Goal: Task Accomplishment & Management: Use online tool/utility

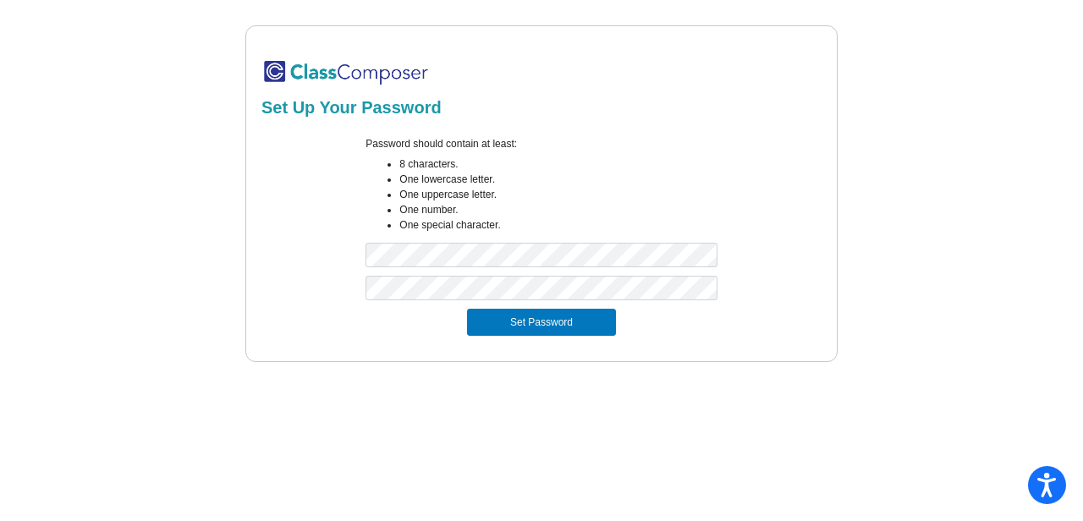
click at [752, 333] on div "Set Password" at bounding box center [542, 322] width 540 height 27
click at [513, 325] on button "Set Password" at bounding box center [541, 322] width 149 height 27
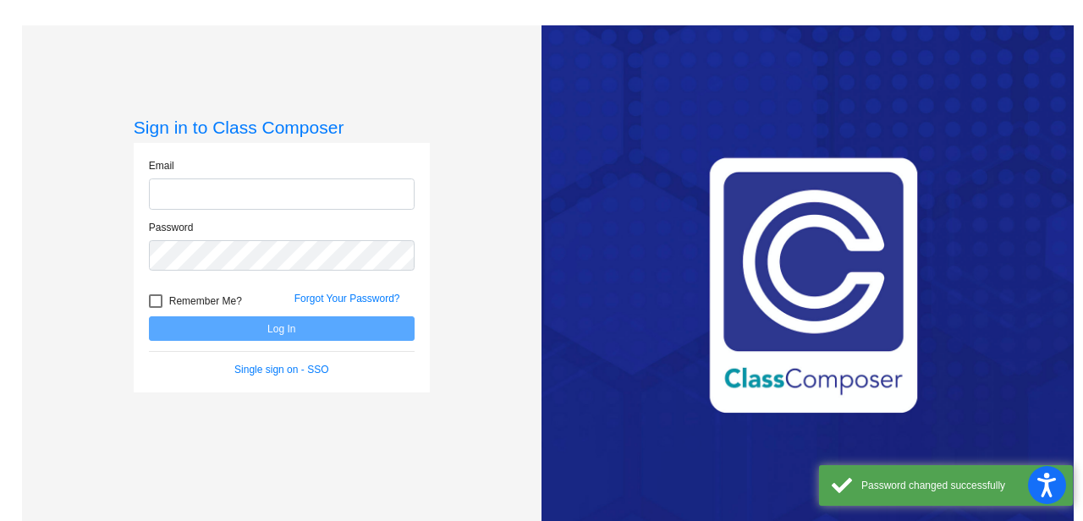
type input "[EMAIL_ADDRESS][DOMAIN_NAME]"
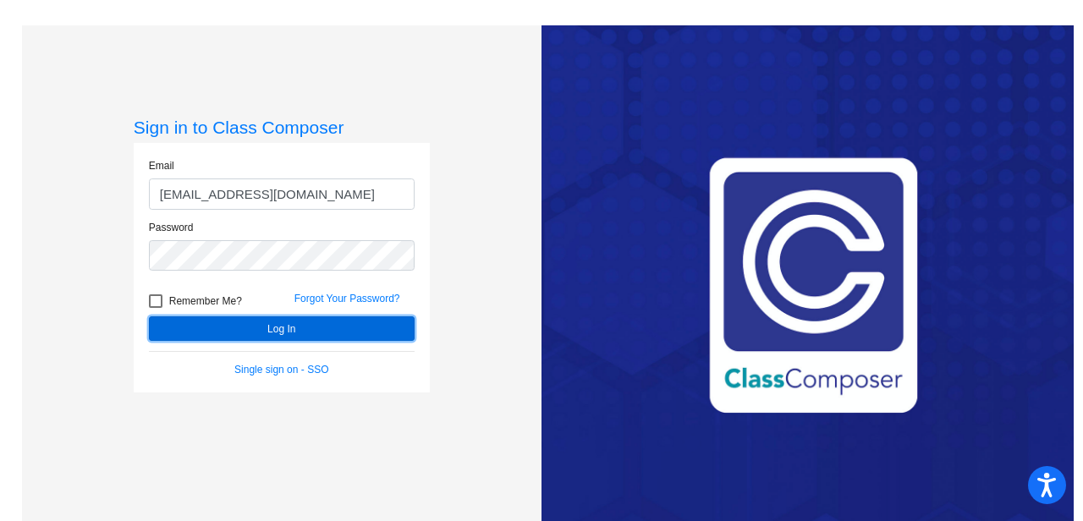
click at [287, 331] on button "Log In" at bounding box center [282, 329] width 266 height 25
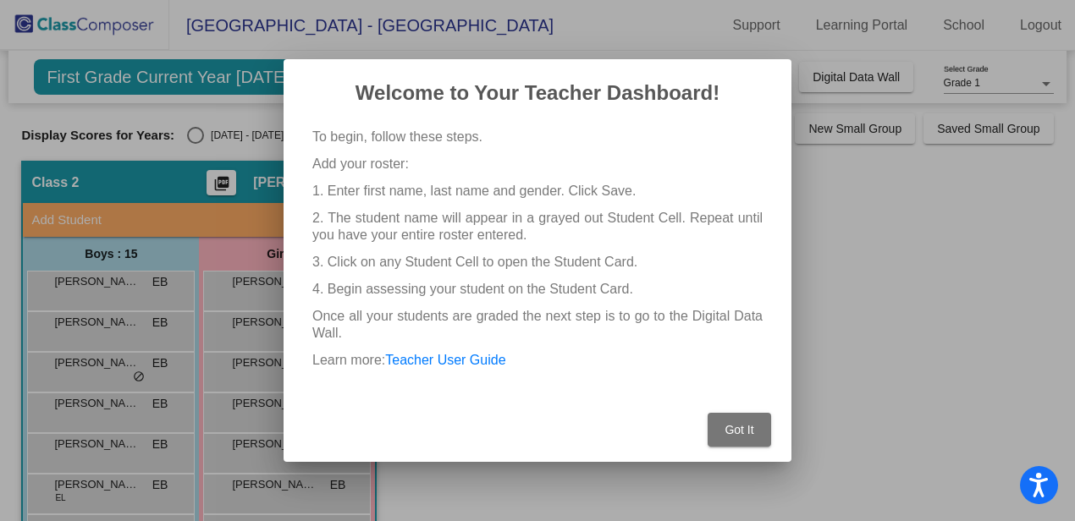
click at [736, 434] on span "Got It" at bounding box center [738, 430] width 29 height 14
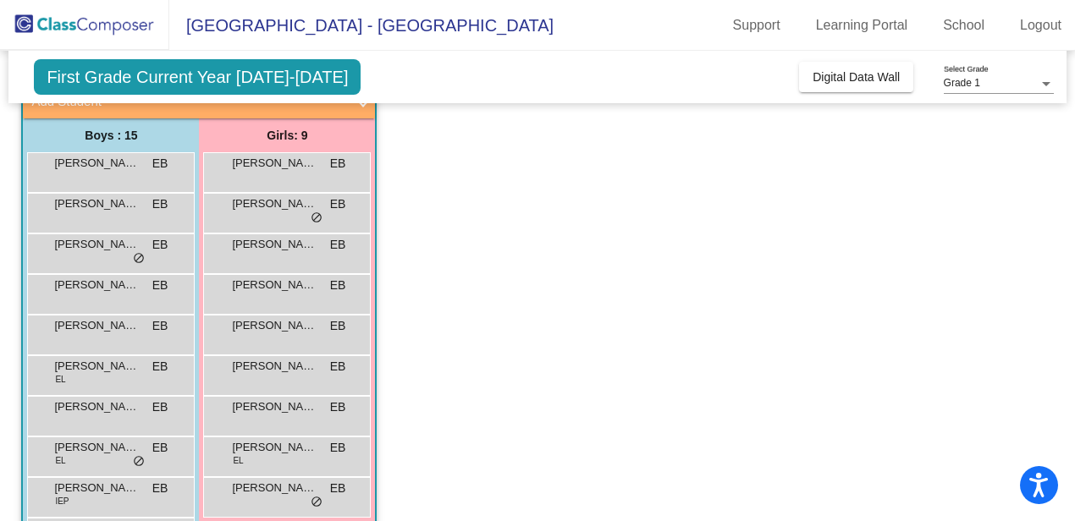
scroll to position [135, 0]
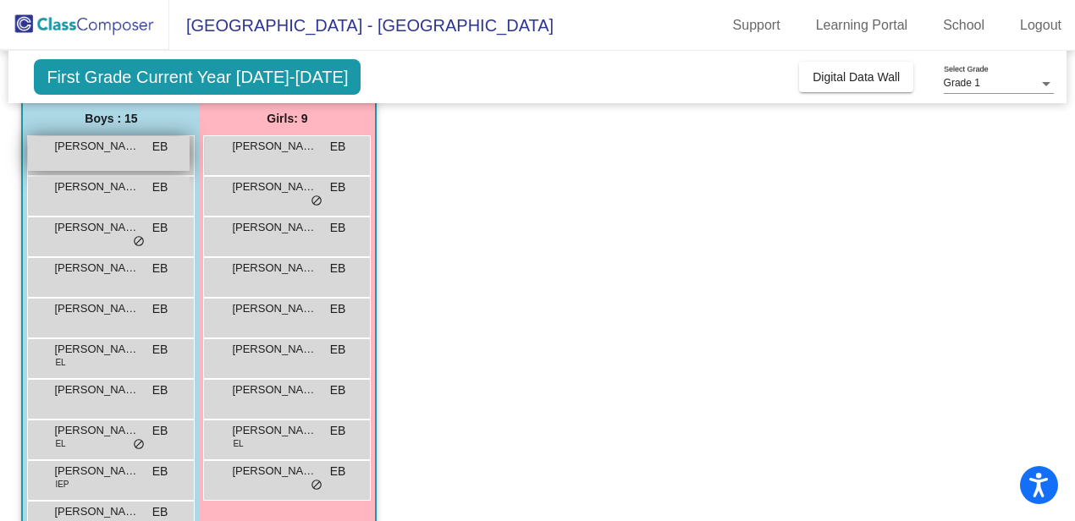
click at [111, 154] on span "[PERSON_NAME]" at bounding box center [96, 146] width 85 height 17
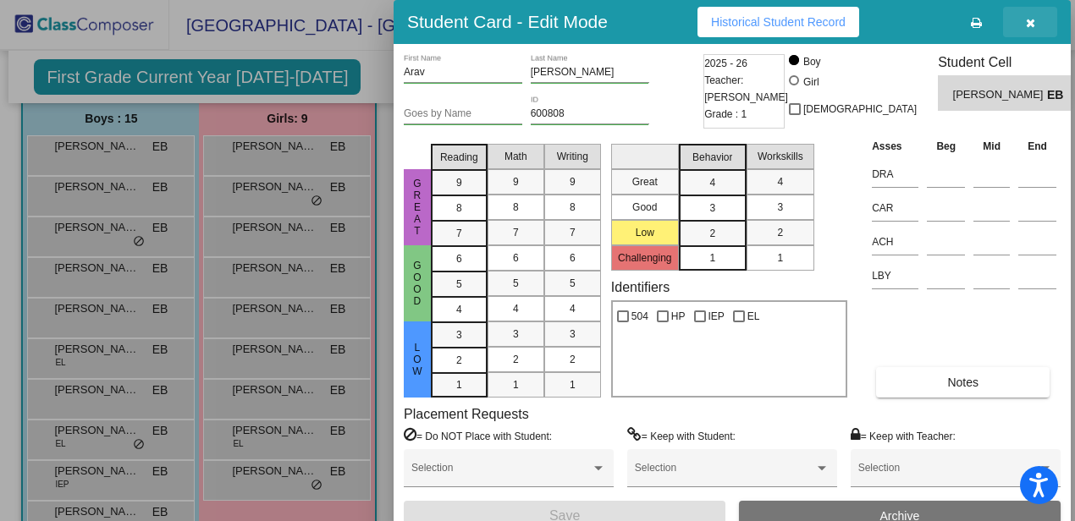
click at [1028, 19] on icon "button" at bounding box center [1030, 23] width 9 height 12
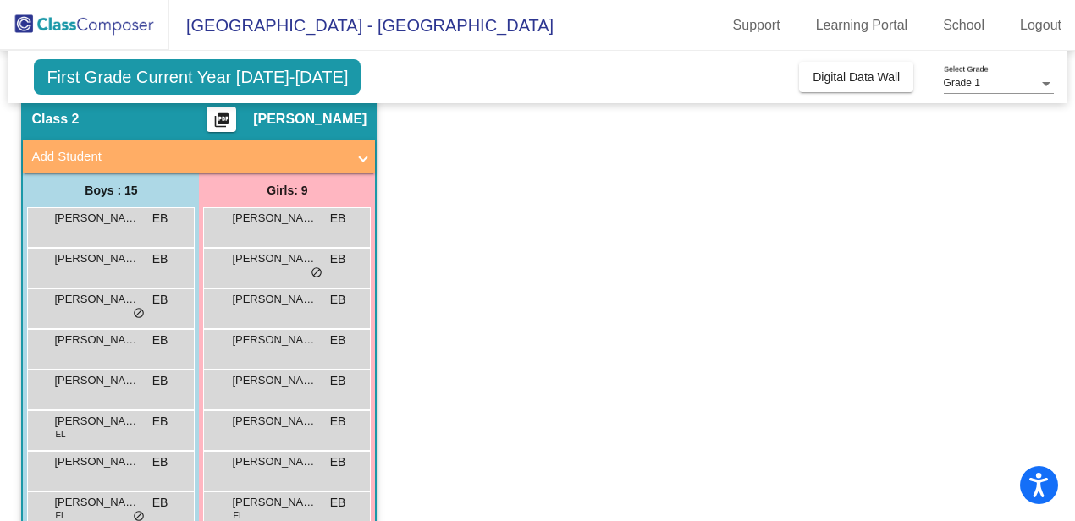
scroll to position [0, 0]
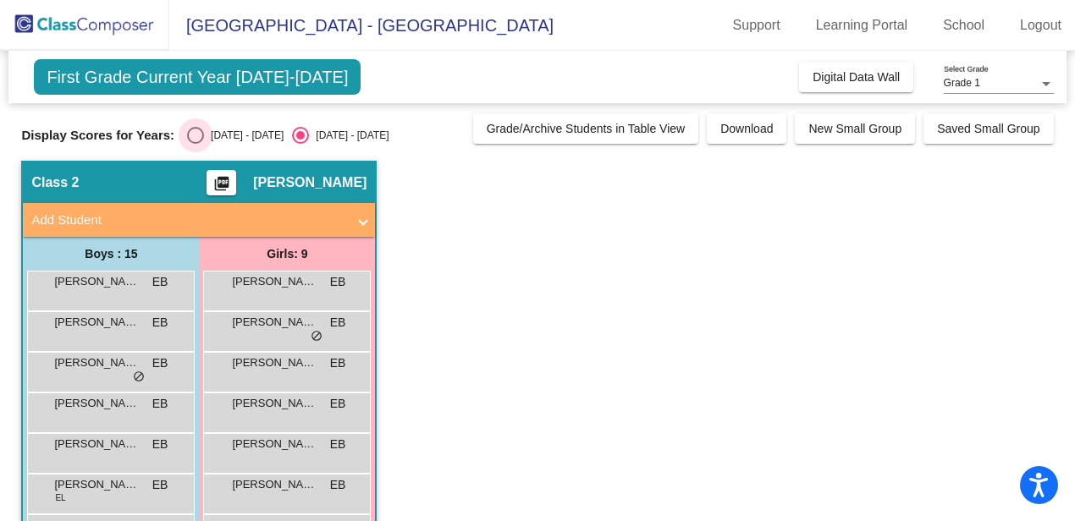
click at [194, 134] on div "Select an option" at bounding box center [195, 135] width 17 height 17
click at [195, 144] on input "[DATE] - [DATE]" at bounding box center [195, 144] width 1 height 1
radio input "true"
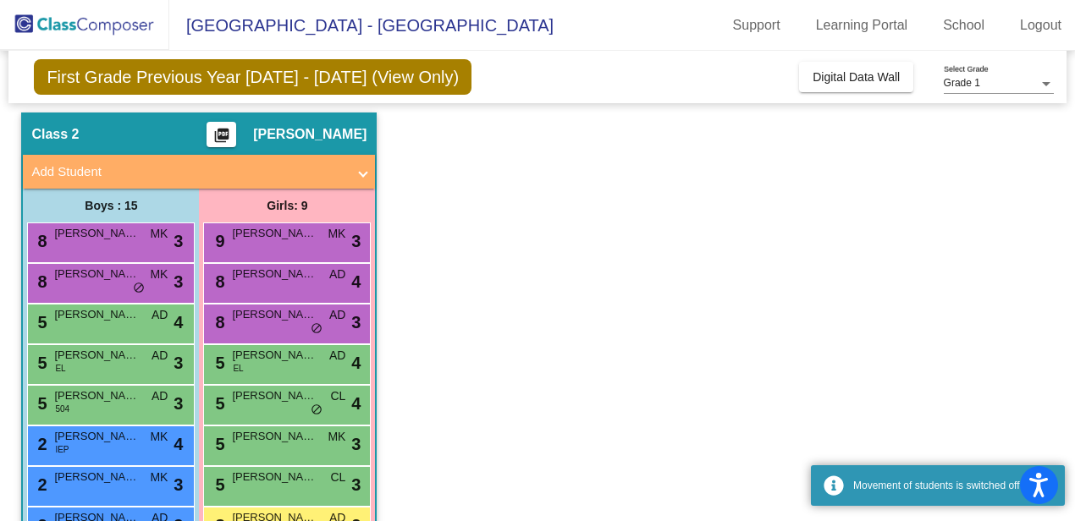
scroll to position [50, 0]
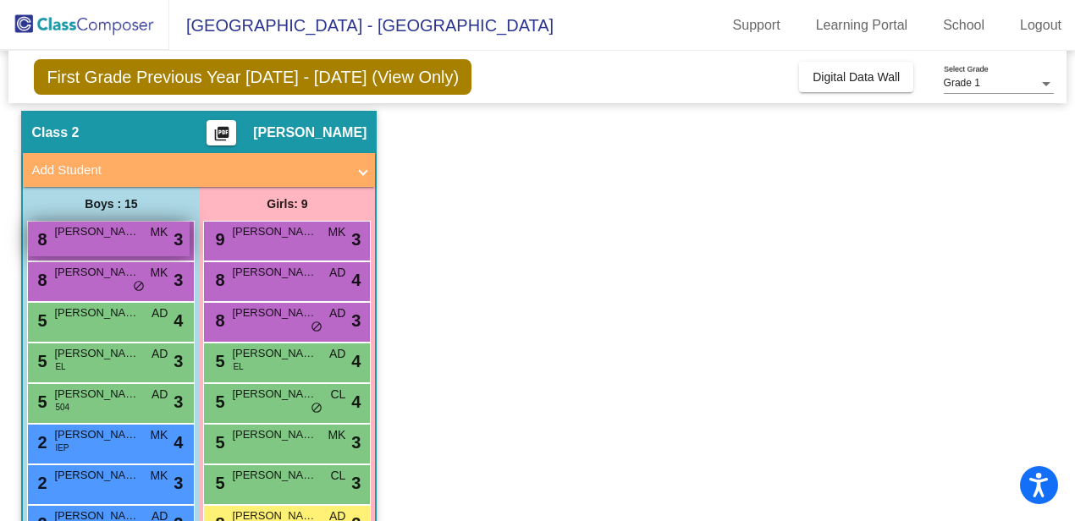
click at [118, 234] on span "[PERSON_NAME]" at bounding box center [96, 231] width 85 height 17
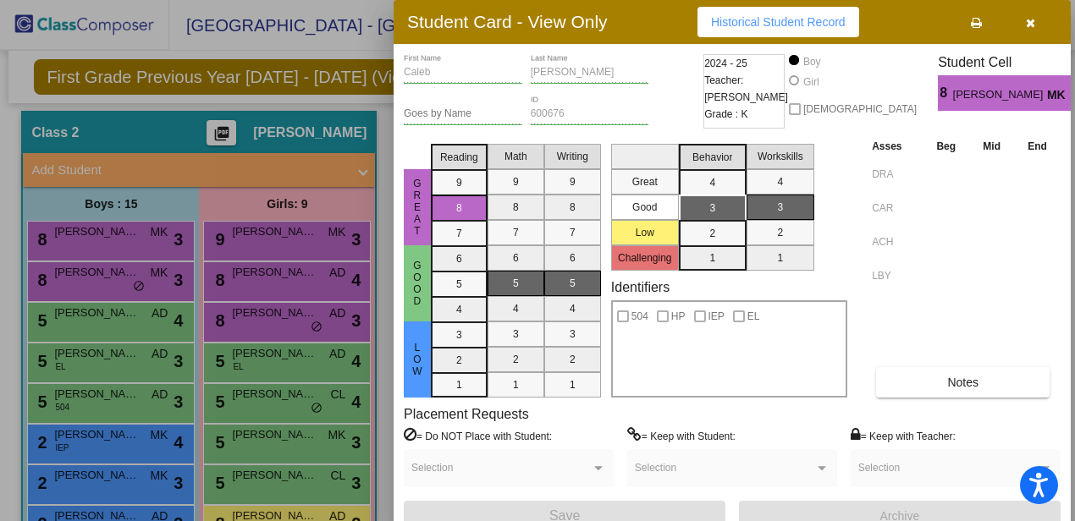
scroll to position [0, 0]
click at [105, 284] on div at bounding box center [537, 260] width 1075 height 521
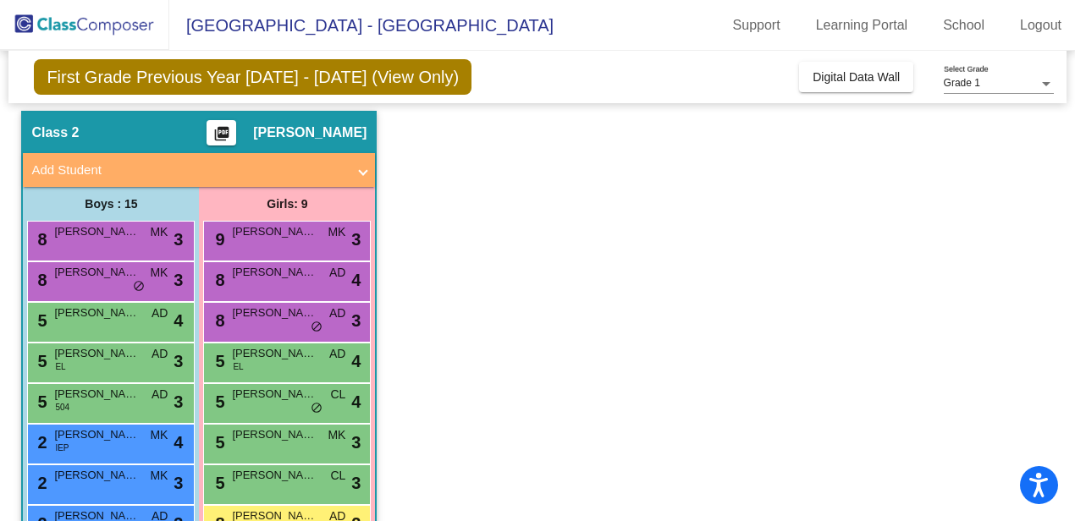
click at [105, 284] on div "8 Sohum [PERSON_NAME] MK lock do_not_disturb_alt 3" at bounding box center [109, 279] width 162 height 35
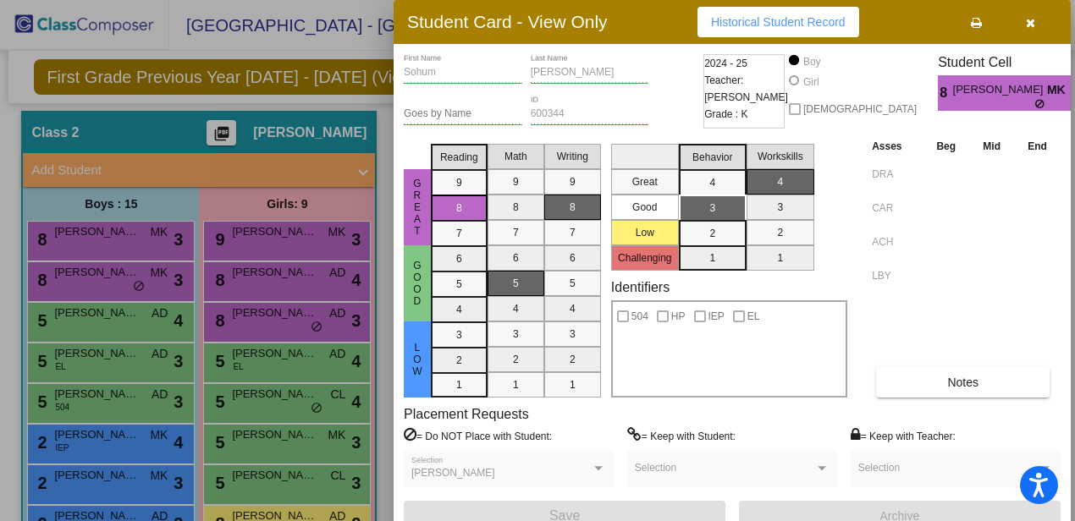
click at [113, 322] on div at bounding box center [537, 260] width 1075 height 521
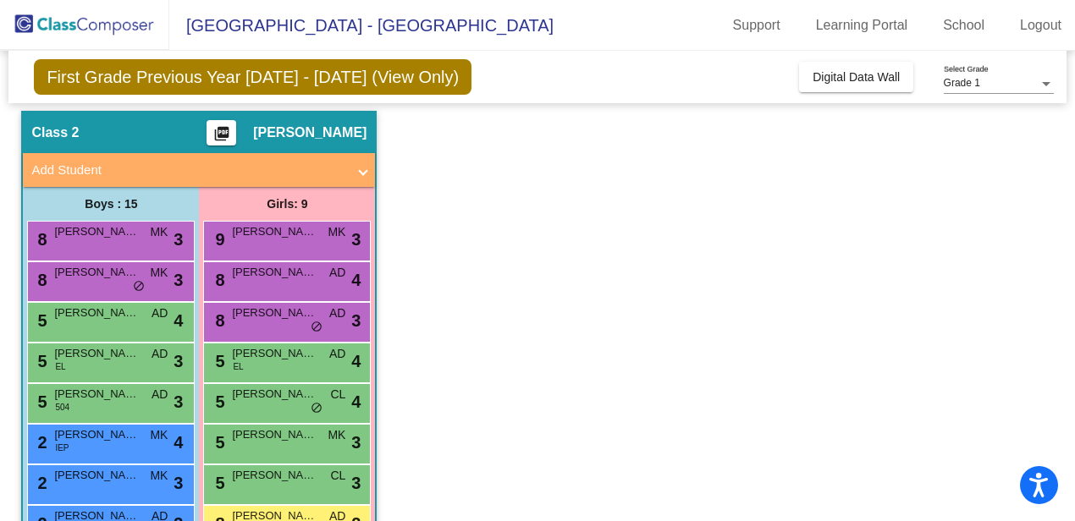
click at [113, 322] on div "5 [PERSON_NAME] AD lock do_not_disturb_alt 4" at bounding box center [109, 320] width 162 height 35
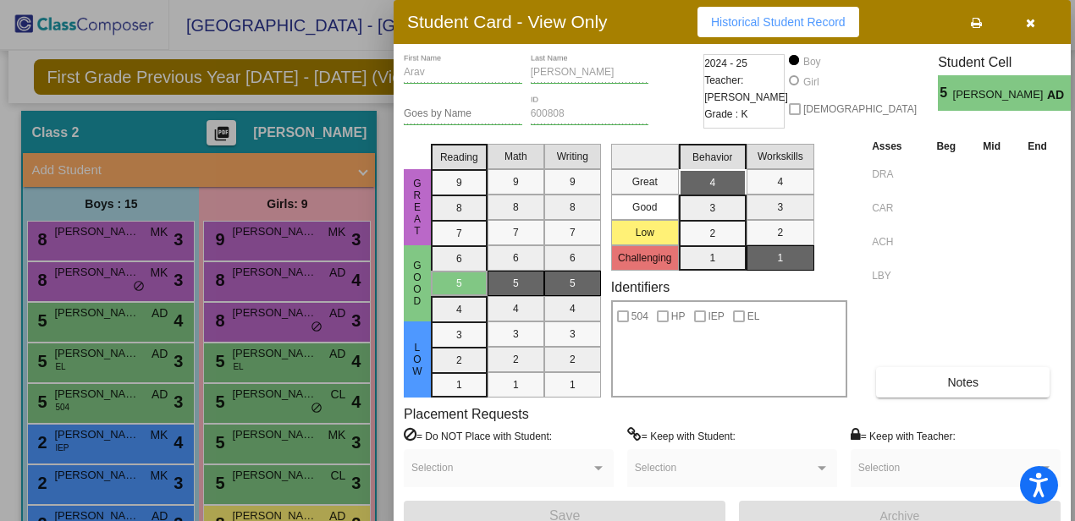
click at [98, 363] on div at bounding box center [537, 260] width 1075 height 521
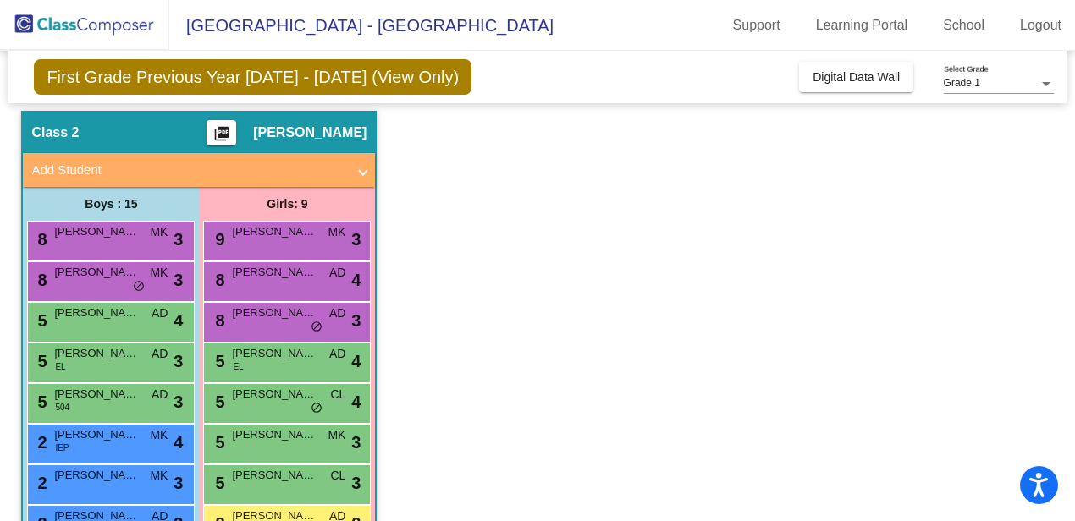
click at [98, 363] on div "5 [PERSON_NAME] EL AD lock do_not_disturb_alt 3" at bounding box center [109, 361] width 162 height 35
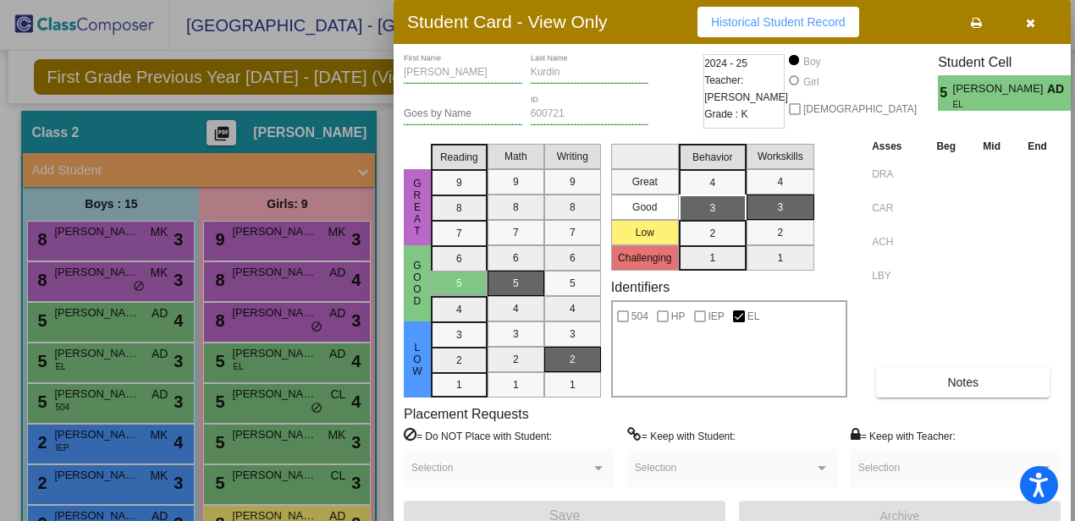
click at [91, 410] on div at bounding box center [537, 260] width 1075 height 521
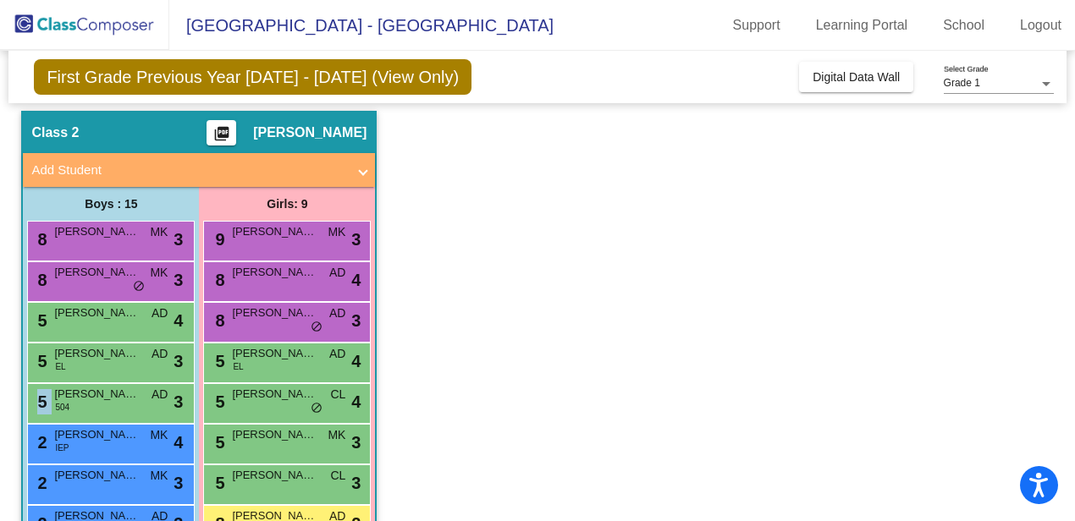
click at [91, 410] on div "5 [PERSON_NAME] [DATE] lock do_not_disturb_alt 3" at bounding box center [109, 401] width 162 height 35
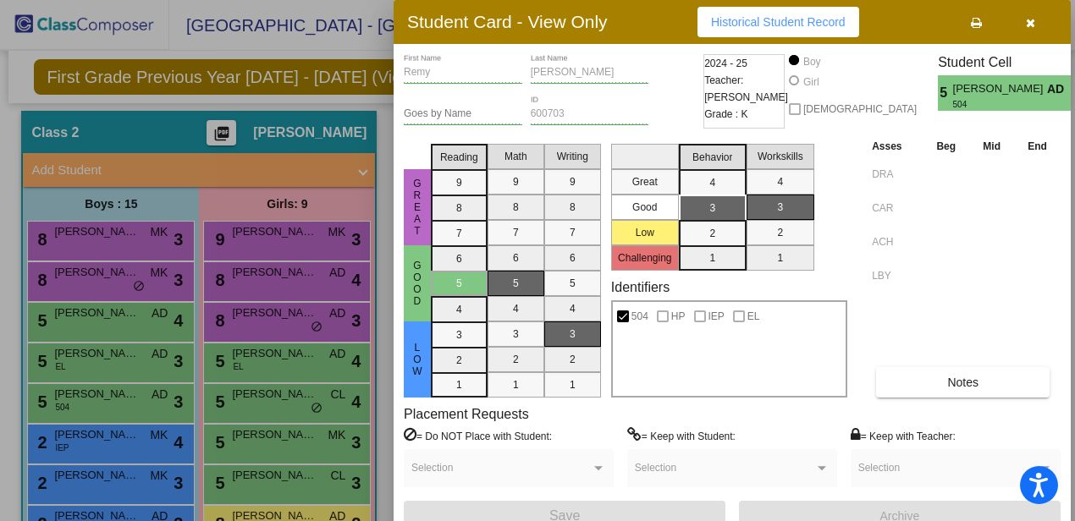
click at [111, 444] on div at bounding box center [537, 260] width 1075 height 521
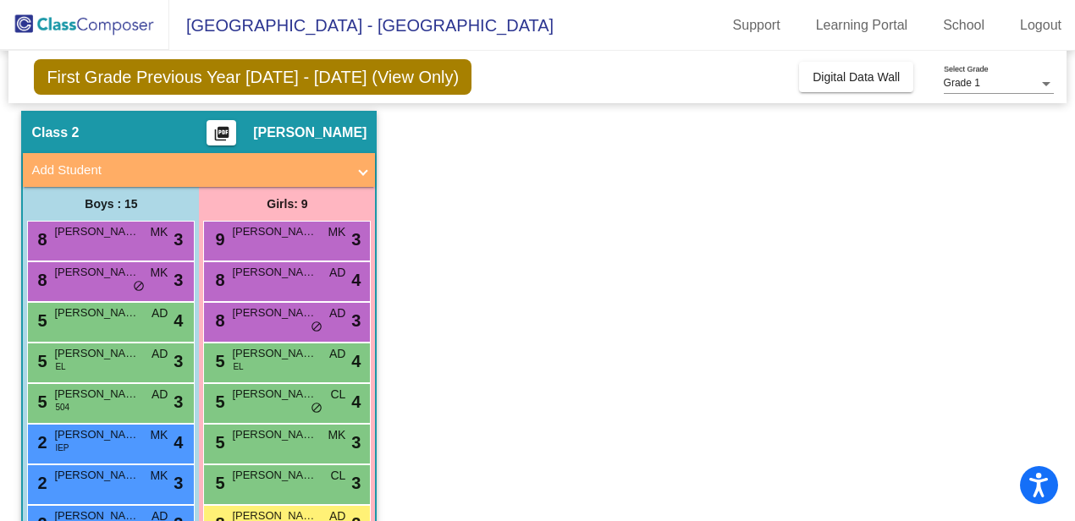
click at [111, 444] on div "2 [PERSON_NAME] IEP MK lock do_not_disturb_alt 4" at bounding box center [109, 442] width 162 height 35
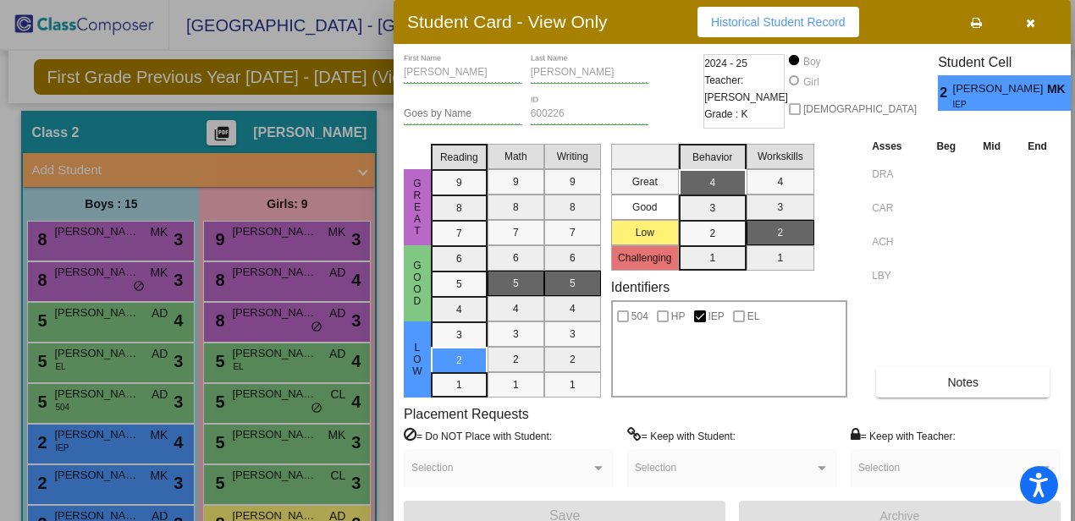
click at [109, 485] on div at bounding box center [537, 260] width 1075 height 521
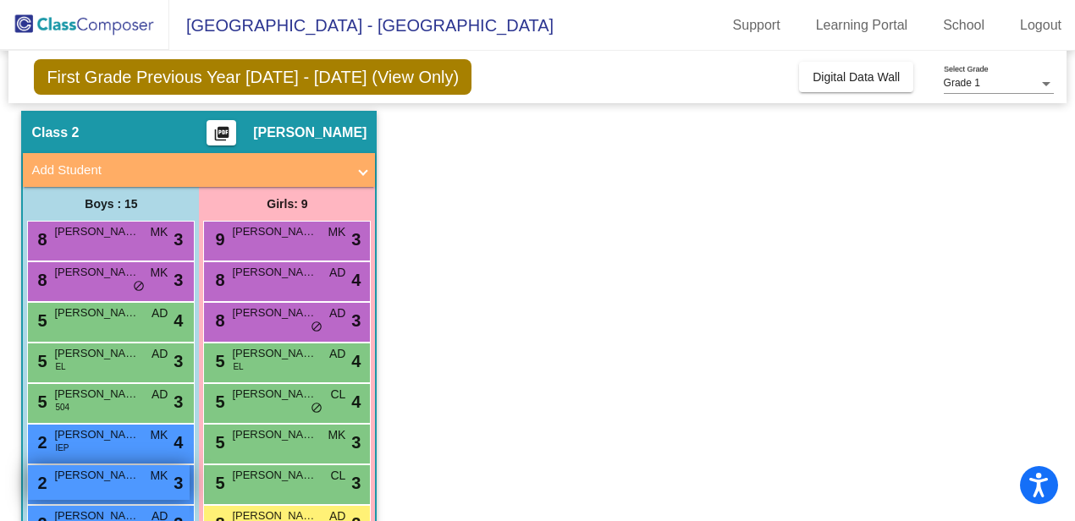
click at [109, 485] on div "2 [PERSON_NAME] MK lock do_not_disturb_alt 3" at bounding box center [109, 483] width 162 height 35
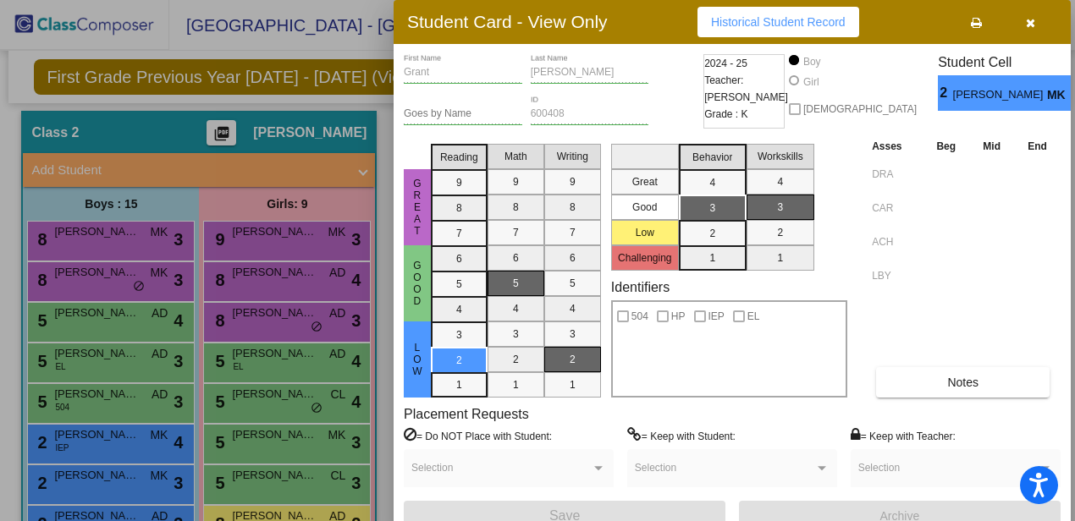
click at [107, 510] on div at bounding box center [537, 260] width 1075 height 521
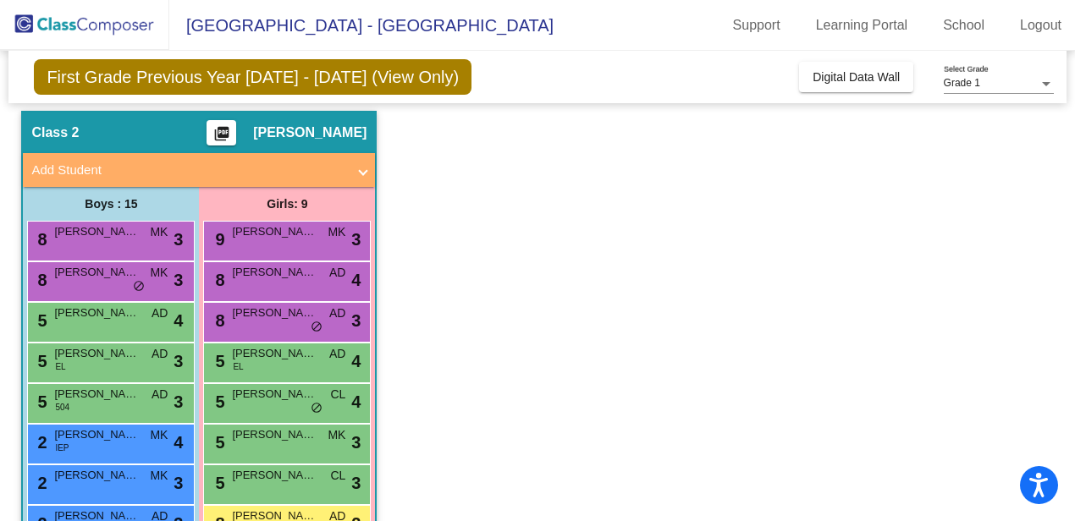
click at [107, 510] on span "[PERSON_NAME]" at bounding box center [96, 516] width 85 height 17
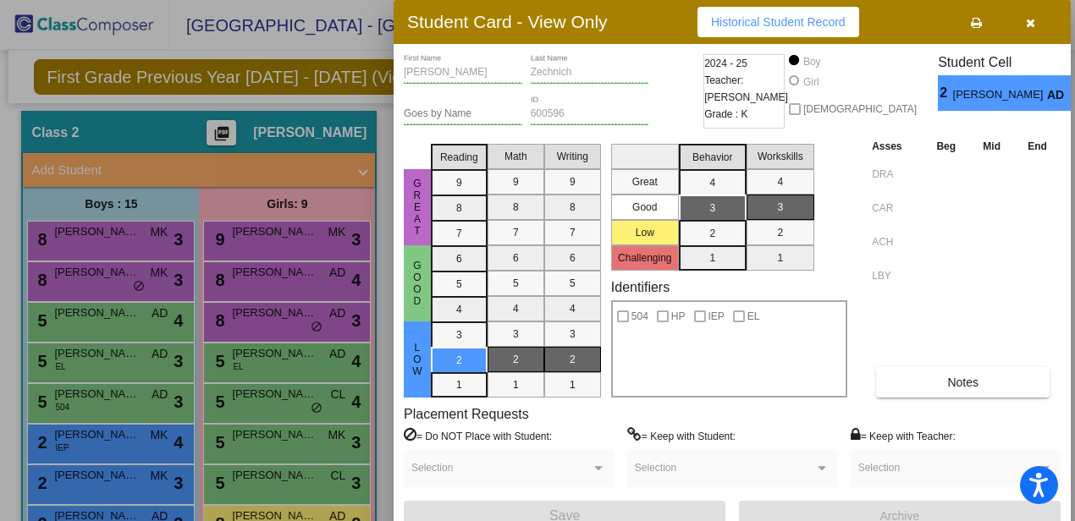
click at [1030, 20] on icon "button" at bounding box center [1030, 23] width 9 height 12
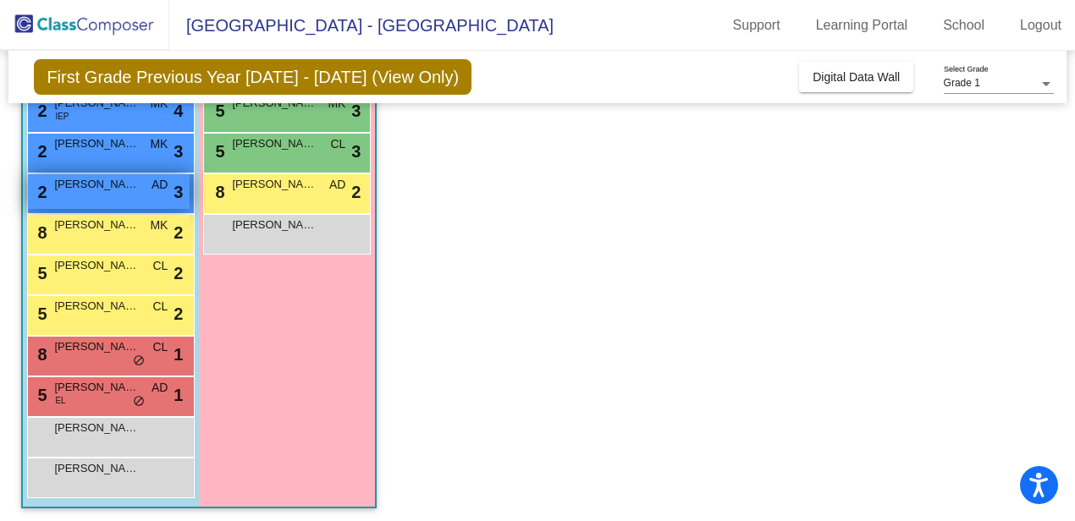
scroll to position [384, 0]
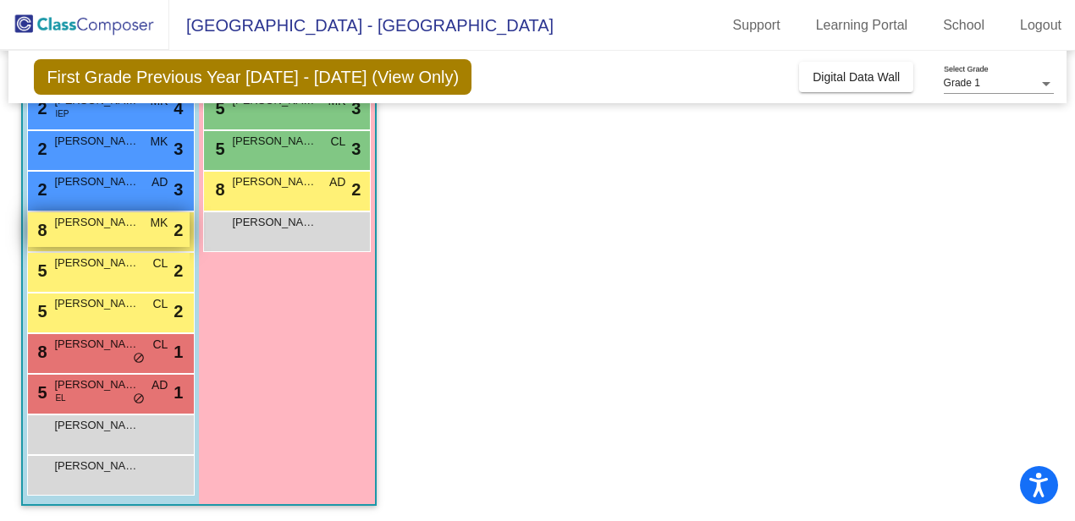
click at [121, 232] on div "8 [PERSON_NAME] MK lock do_not_disturb_alt 2" at bounding box center [109, 229] width 162 height 35
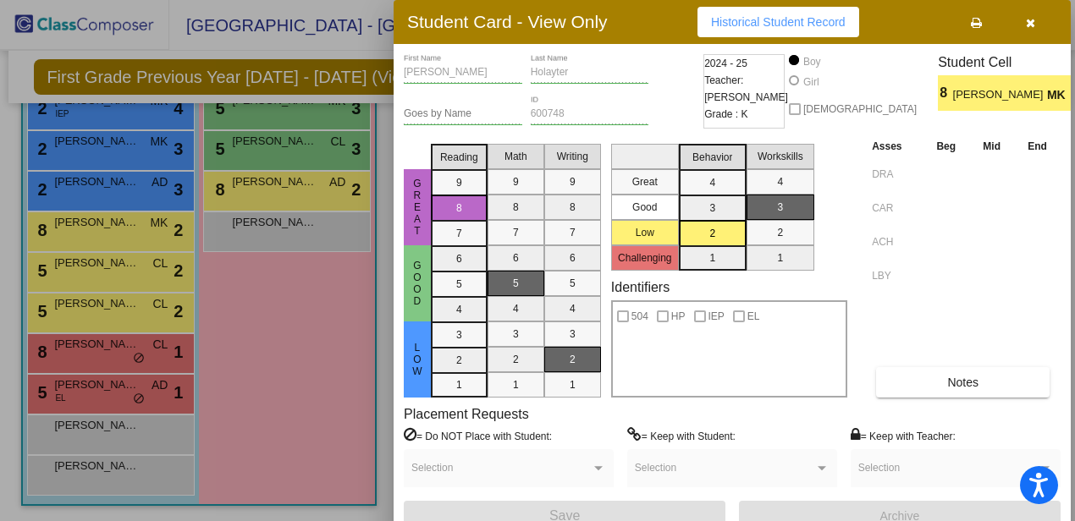
click at [113, 272] on div at bounding box center [537, 260] width 1075 height 521
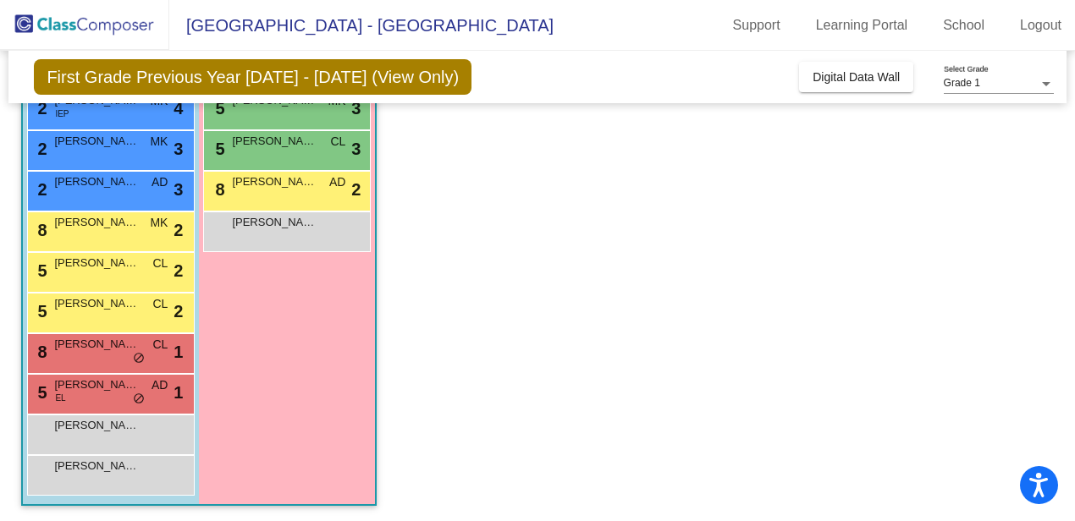
click at [113, 272] on div "5 [PERSON_NAME] CL lock do_not_disturb_alt 2" at bounding box center [109, 270] width 162 height 35
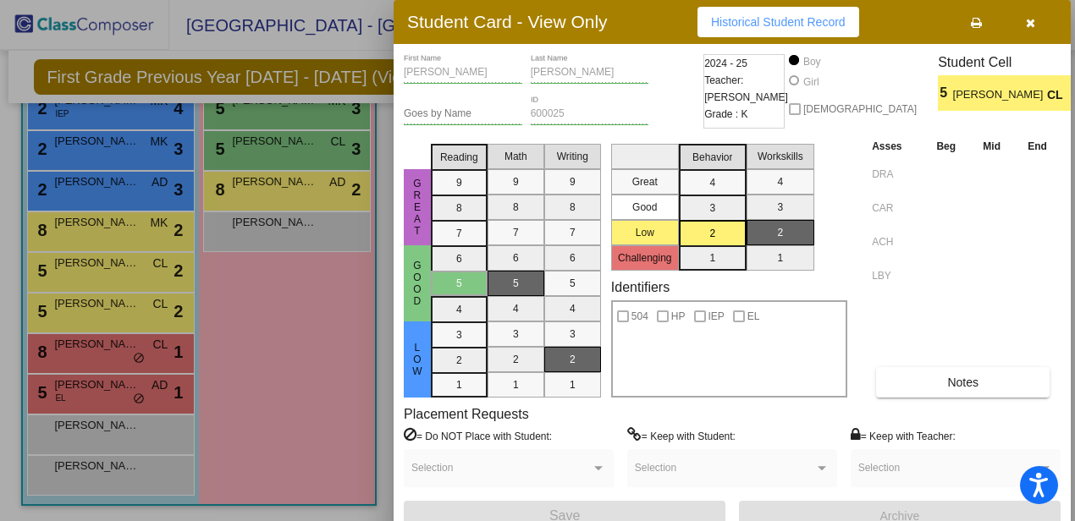
click at [116, 317] on div at bounding box center [537, 260] width 1075 height 521
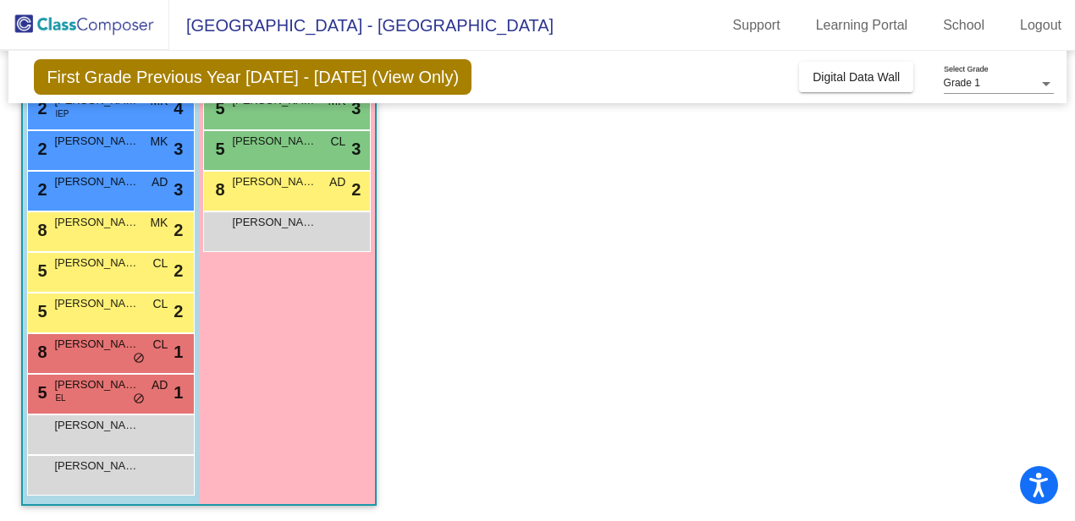
click at [116, 317] on div "5 [PERSON_NAME] CL lock do_not_disturb_alt 2" at bounding box center [109, 311] width 162 height 35
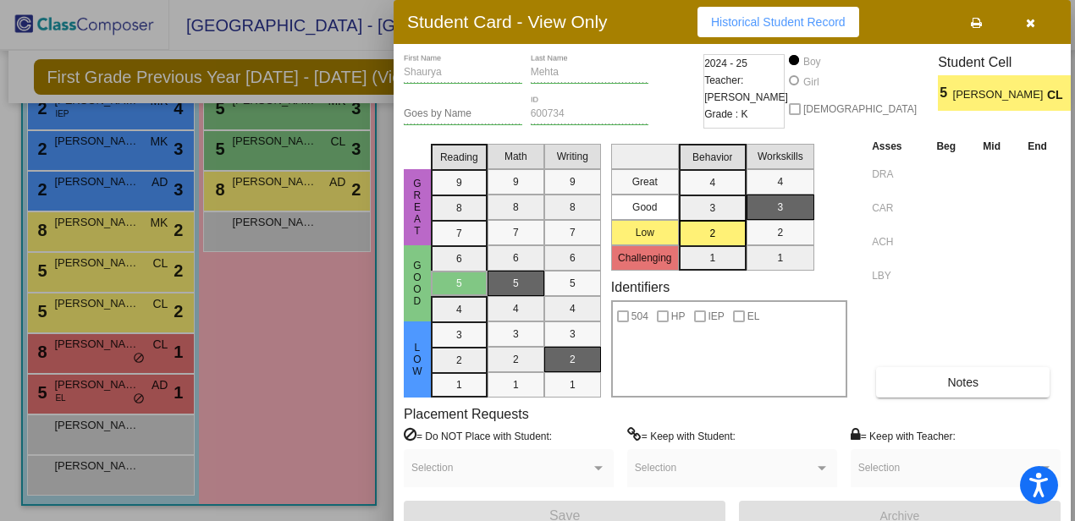
click at [96, 364] on div at bounding box center [537, 260] width 1075 height 521
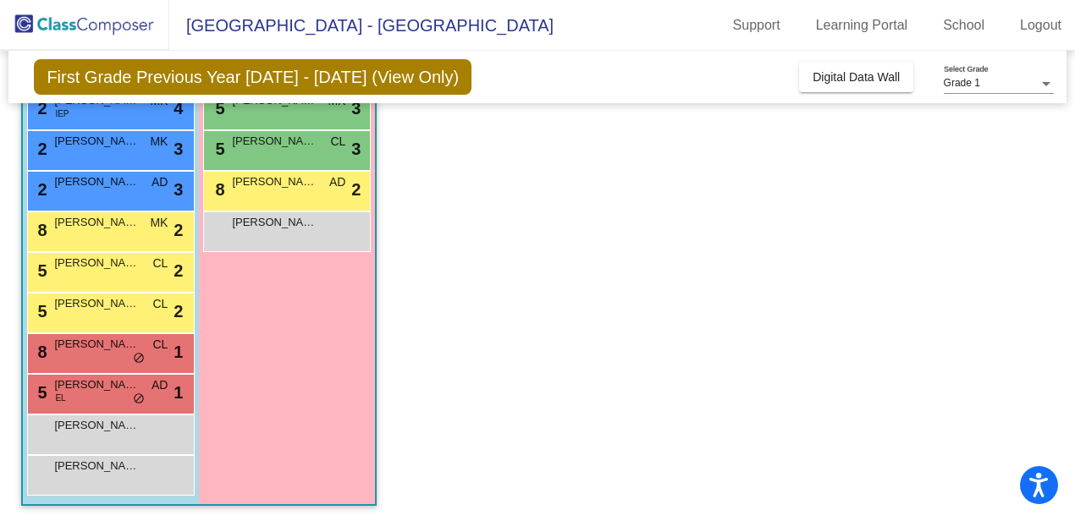
click at [96, 364] on div "8 [PERSON_NAME] CL lock do_not_disturb_alt 1" at bounding box center [109, 351] width 162 height 35
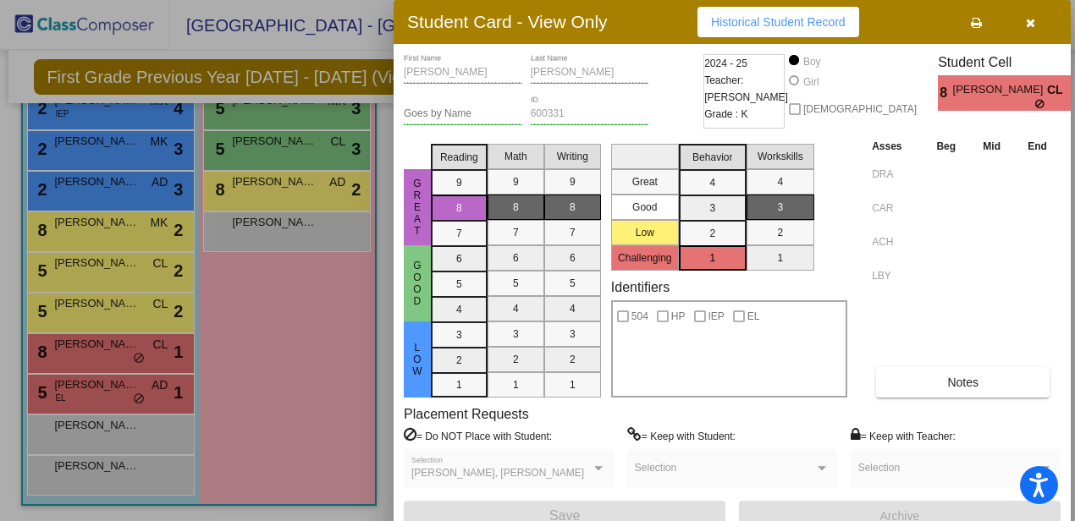
click at [104, 398] on div at bounding box center [537, 260] width 1075 height 521
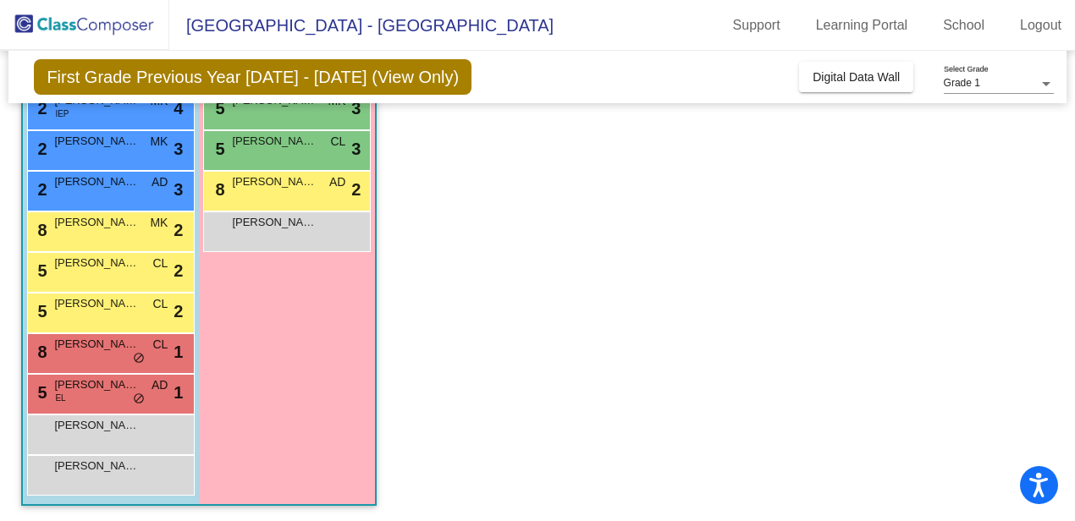
click at [104, 398] on div "5 [PERSON_NAME] EL AD lock do_not_disturb_alt 1" at bounding box center [109, 392] width 162 height 35
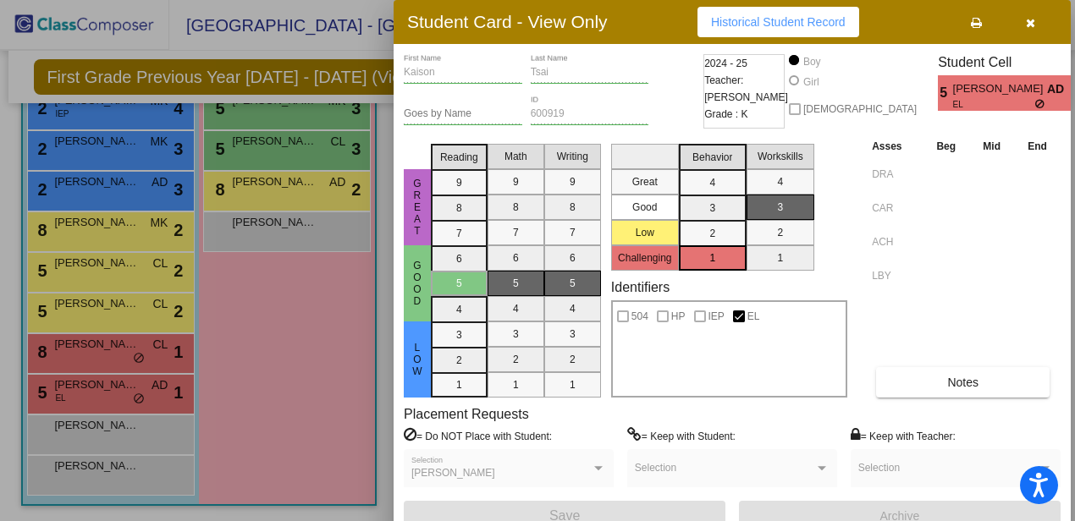
scroll to position [0, 0]
click at [1031, 20] on icon "button" at bounding box center [1030, 23] width 9 height 12
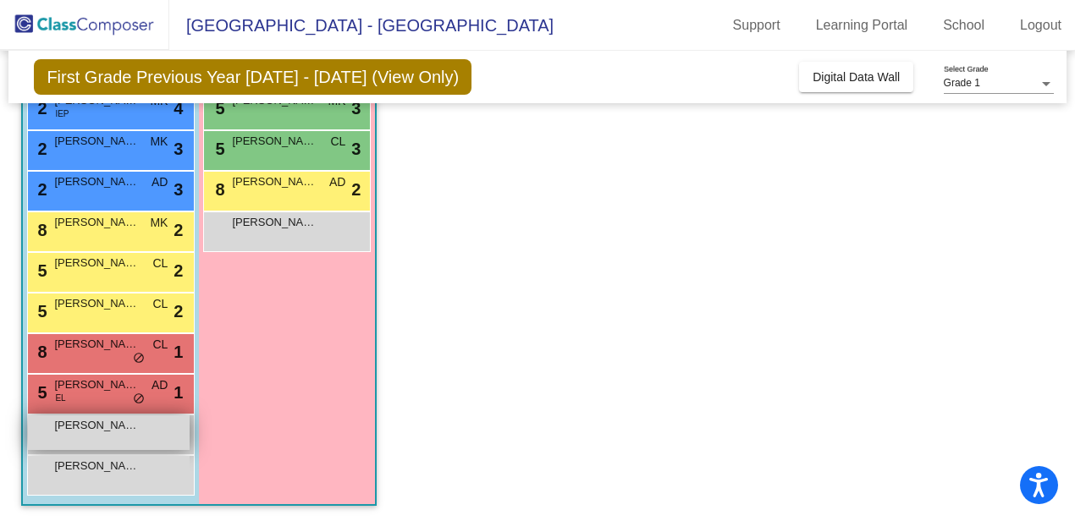
click at [132, 432] on span "[PERSON_NAME]" at bounding box center [96, 425] width 85 height 17
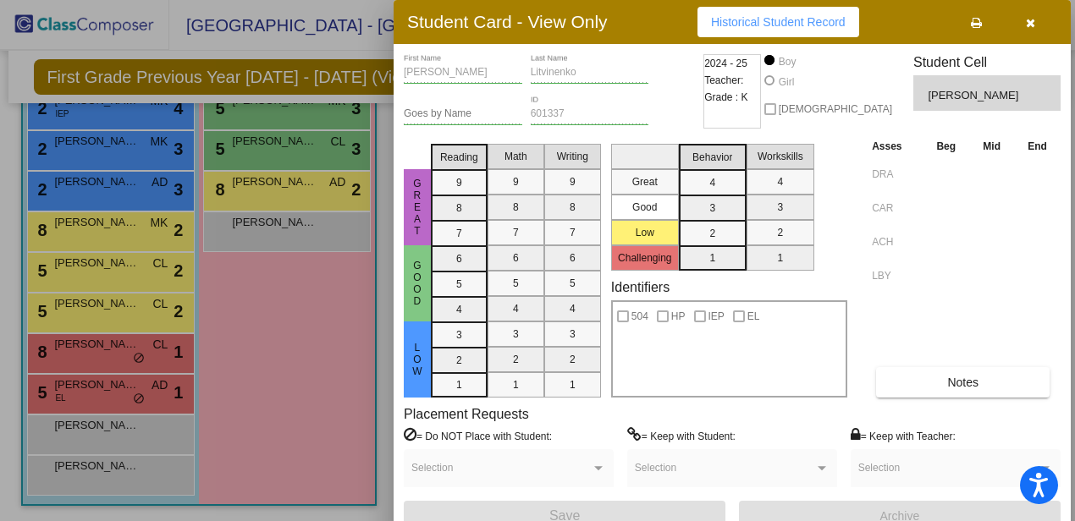
click at [128, 473] on div at bounding box center [537, 260] width 1075 height 521
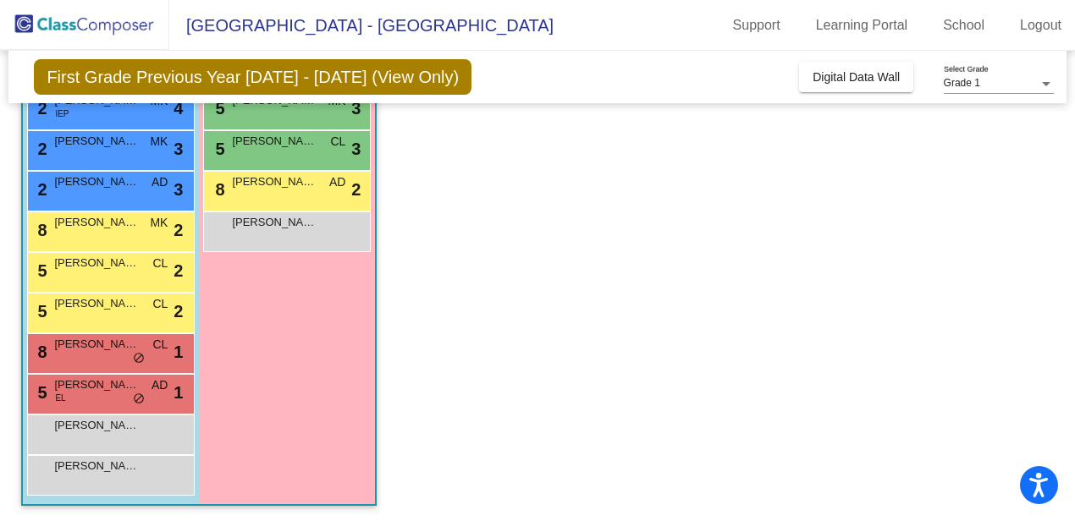
click at [128, 473] on span "[PERSON_NAME]" at bounding box center [96, 466] width 85 height 17
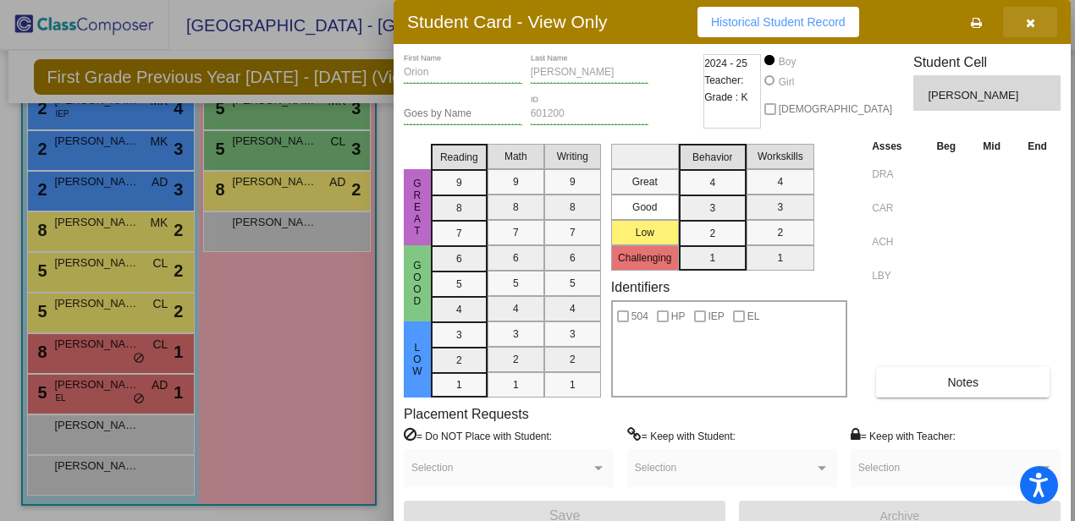
click at [1033, 21] on icon "button" at bounding box center [1030, 23] width 9 height 12
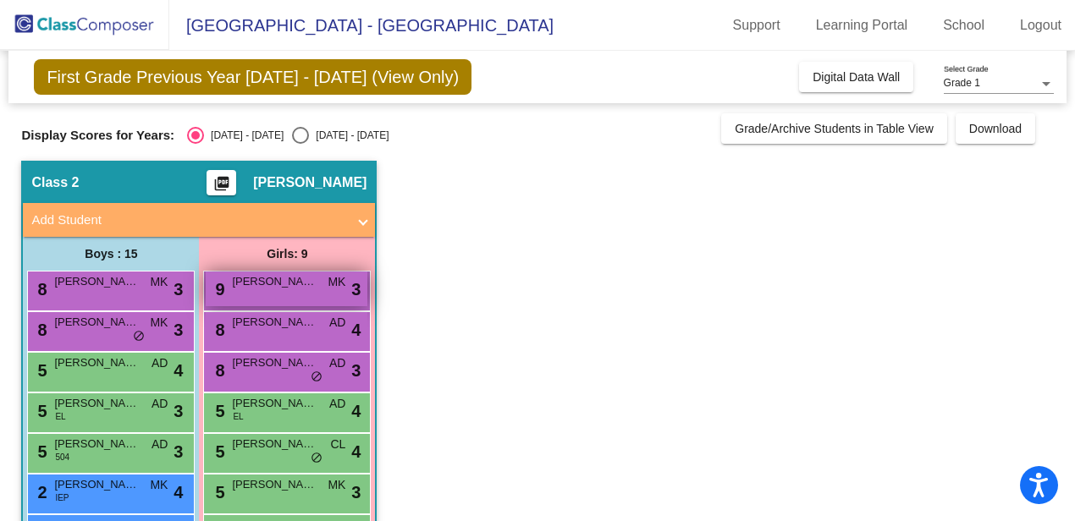
click at [294, 299] on div "9 [PERSON_NAME] lock do_not_disturb_alt 3" at bounding box center [287, 289] width 162 height 35
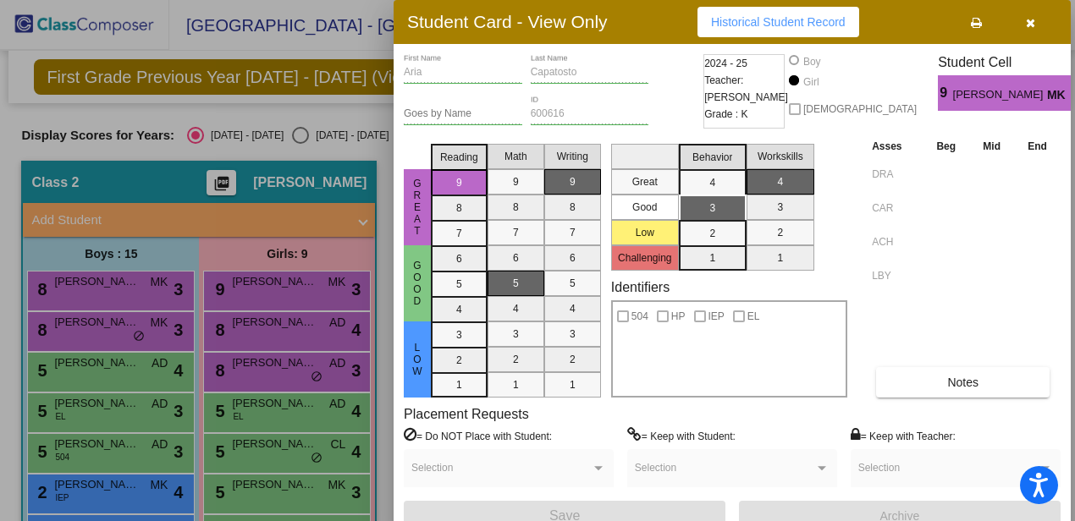
click at [313, 335] on div at bounding box center [537, 260] width 1075 height 521
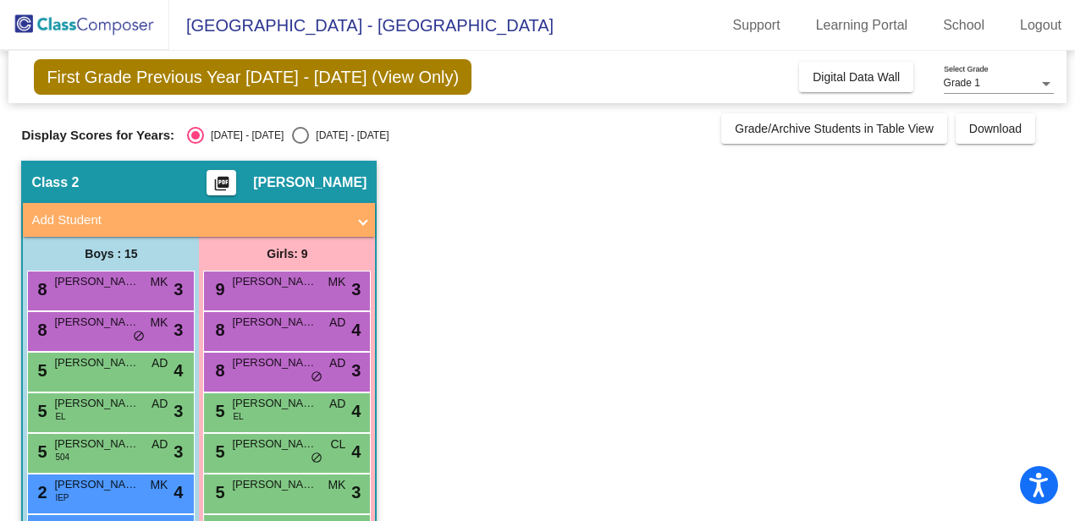
click at [313, 335] on div "8 [PERSON_NAME] AD lock do_not_disturb_alt 4" at bounding box center [287, 329] width 162 height 35
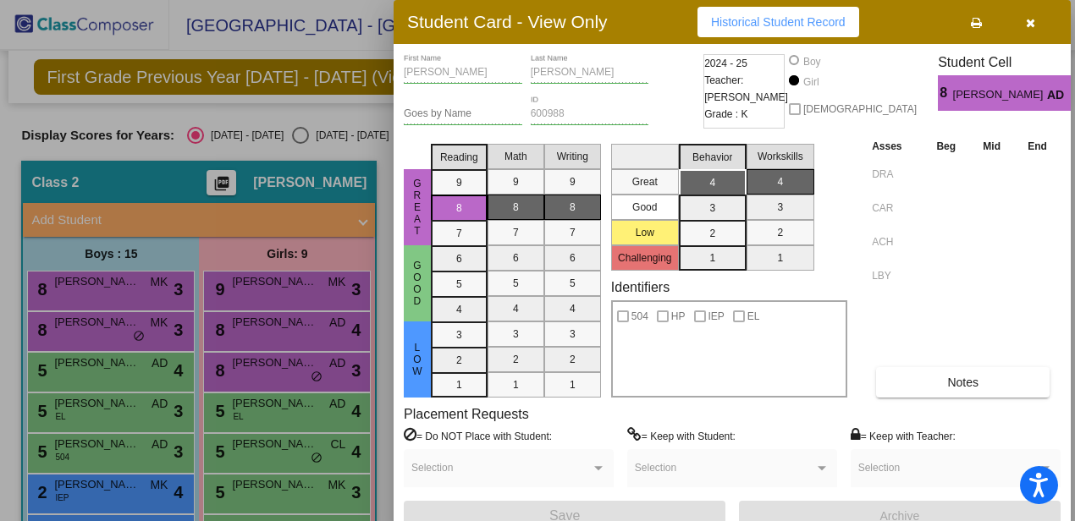
click at [284, 376] on div at bounding box center [537, 260] width 1075 height 521
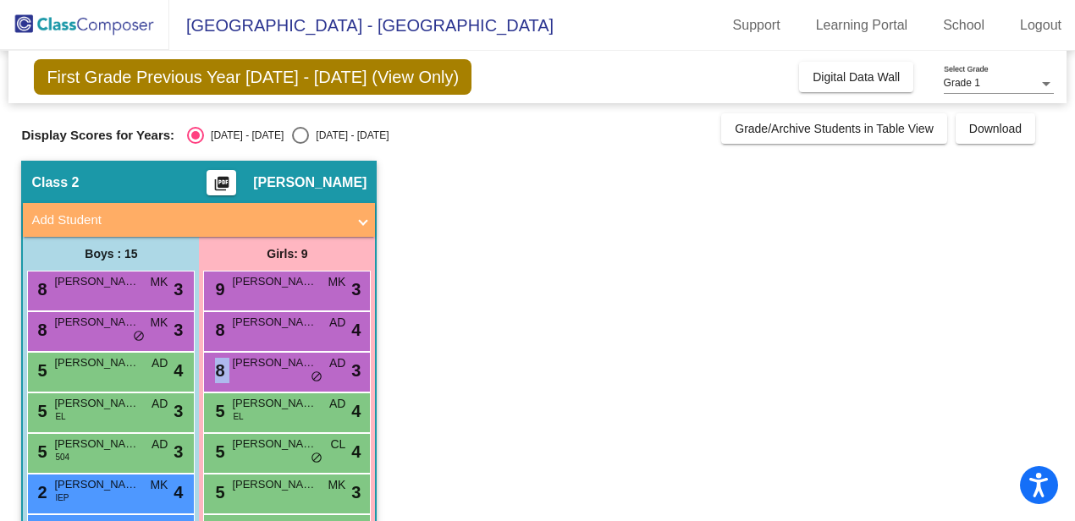
click at [284, 376] on div "8 [PERSON_NAME] AD lock do_not_disturb_alt 3" at bounding box center [287, 370] width 162 height 35
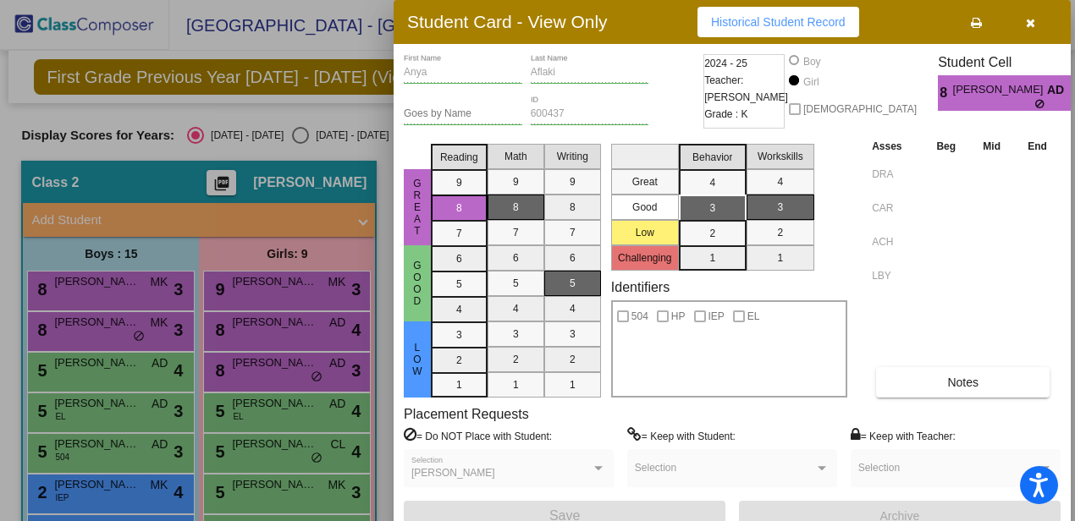
click at [300, 409] on div at bounding box center [537, 260] width 1075 height 521
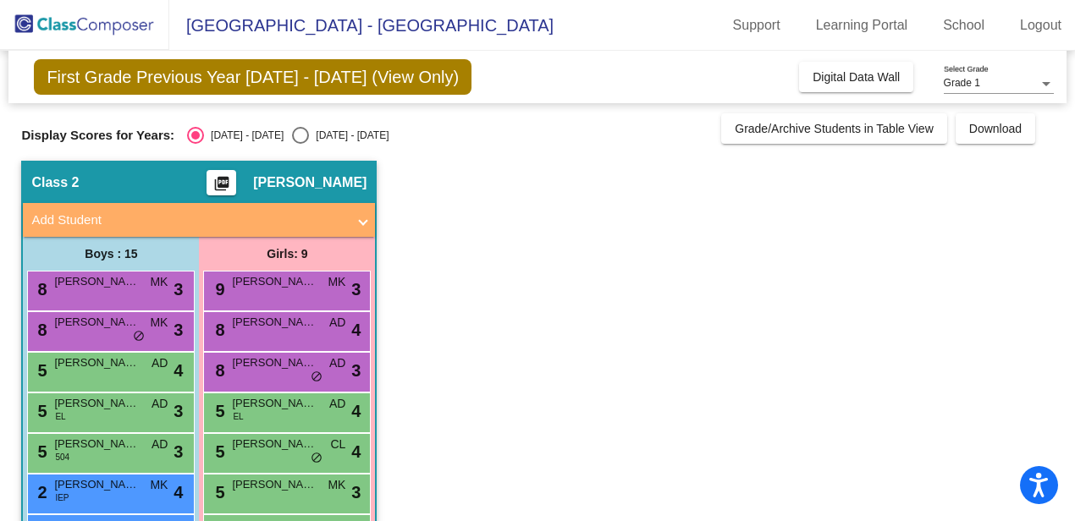
click at [300, 409] on span "[PERSON_NAME]" at bounding box center [274, 403] width 85 height 17
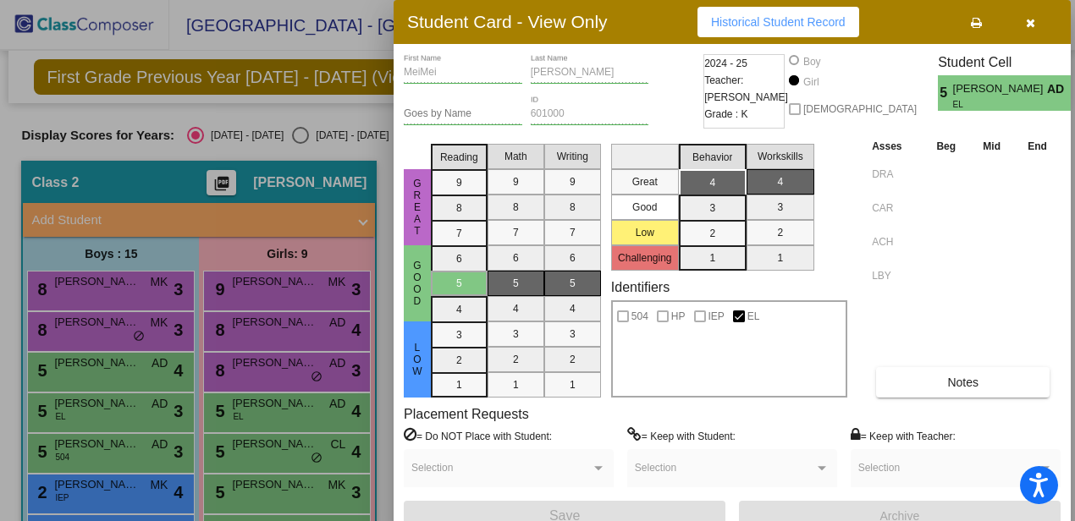
click at [266, 453] on div at bounding box center [537, 260] width 1075 height 521
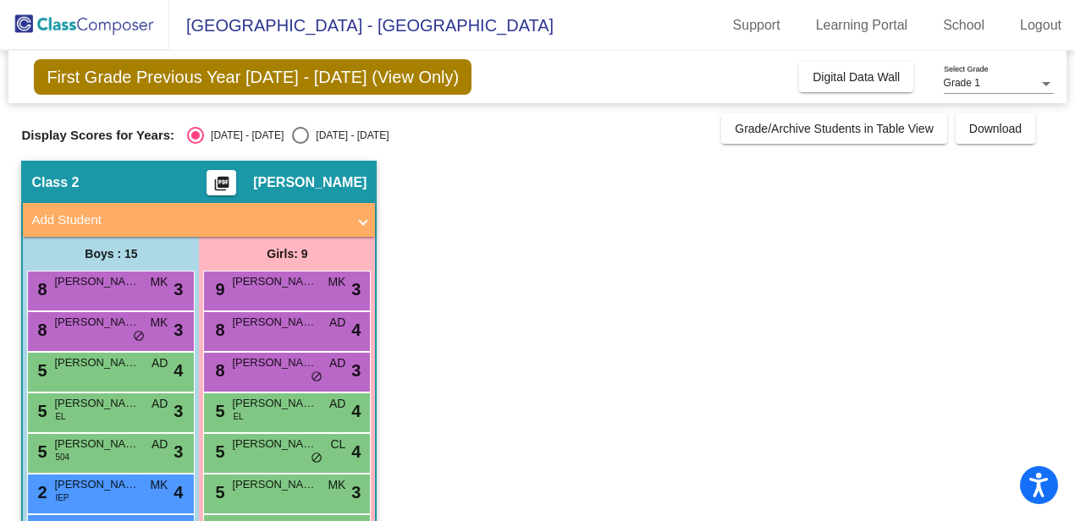
click at [266, 453] on div "5 [PERSON_NAME] CL lock do_not_disturb_alt 4" at bounding box center [287, 451] width 162 height 35
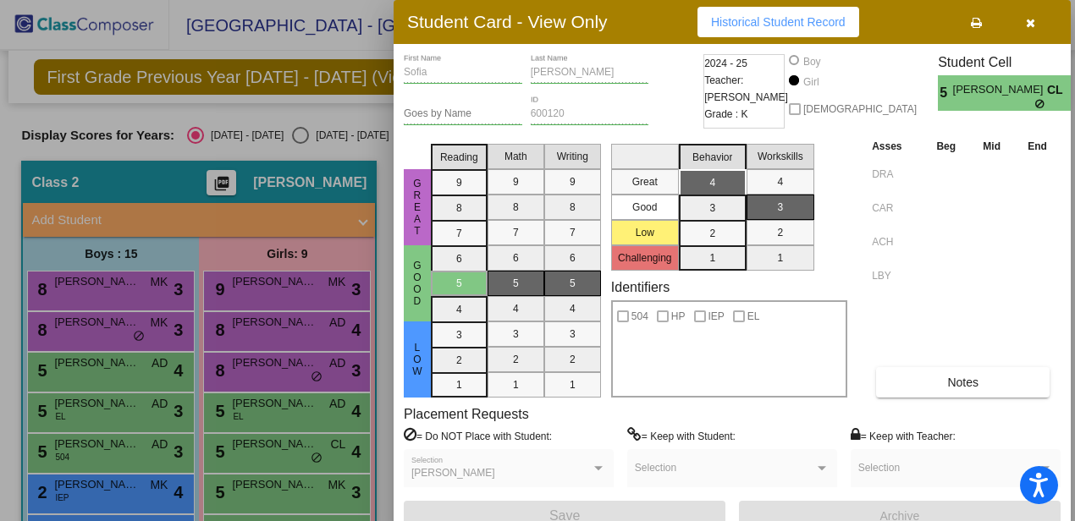
click at [273, 499] on div at bounding box center [537, 260] width 1075 height 521
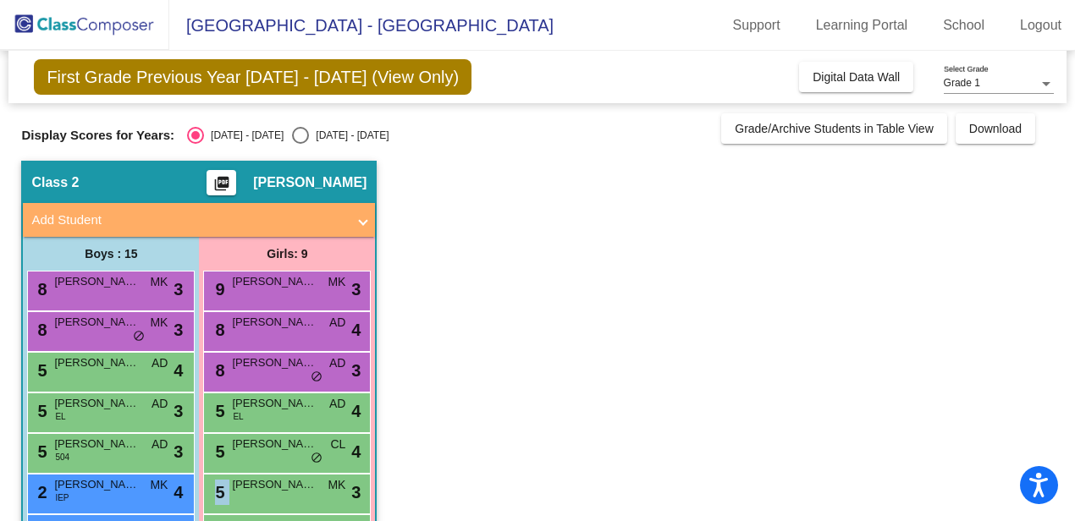
click at [273, 499] on div "5 [PERSON_NAME] MK lock do_not_disturb_alt 3" at bounding box center [287, 492] width 162 height 35
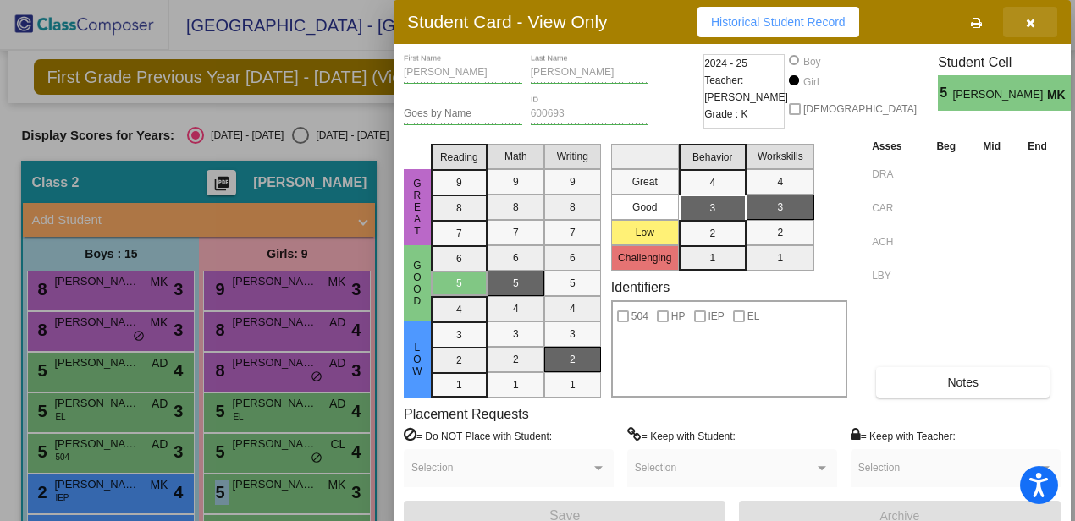
click at [1031, 22] on icon "button" at bounding box center [1030, 23] width 9 height 12
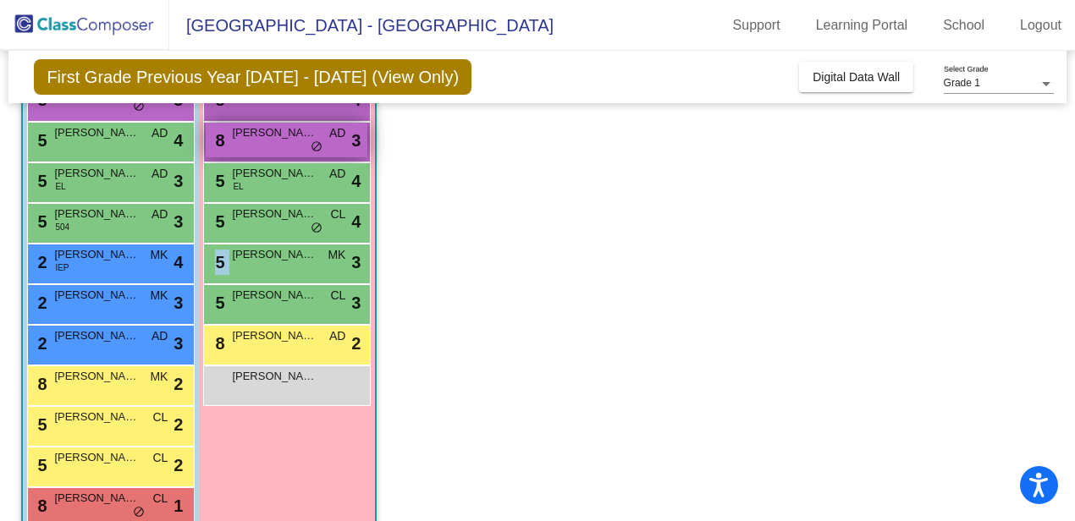
scroll to position [240, 0]
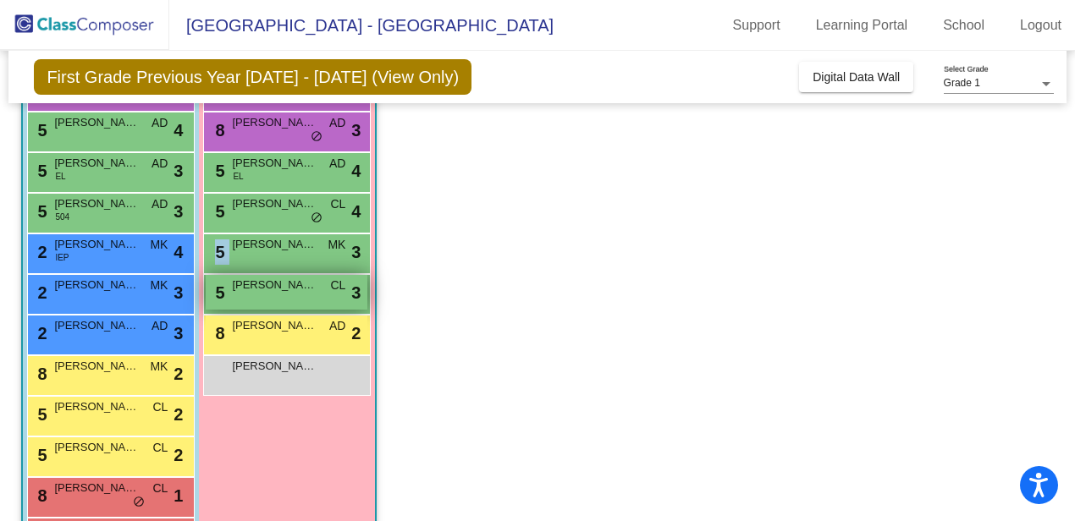
click at [300, 296] on div "5 [PERSON_NAME] lock do_not_disturb_alt 3" at bounding box center [287, 292] width 162 height 35
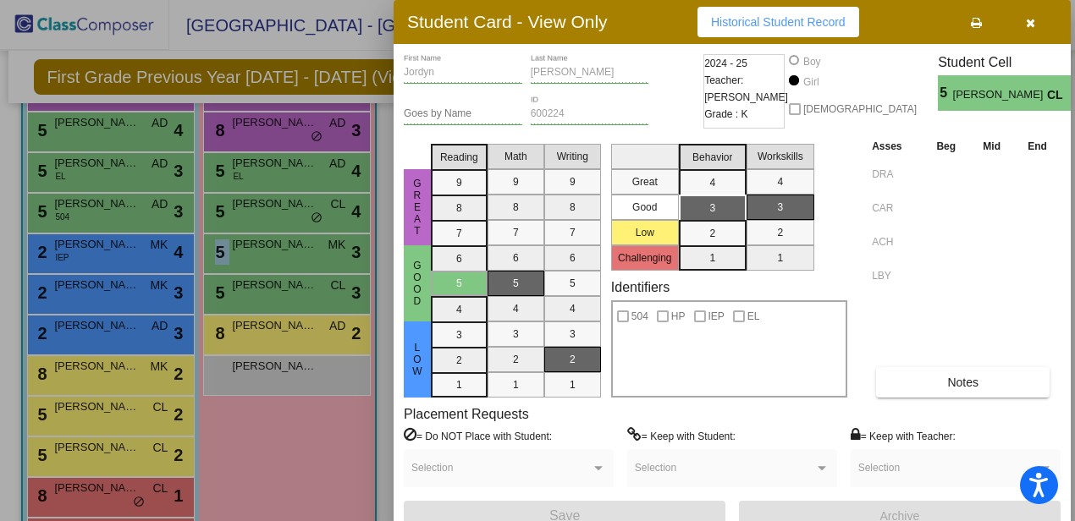
click at [300, 329] on div at bounding box center [537, 260] width 1075 height 521
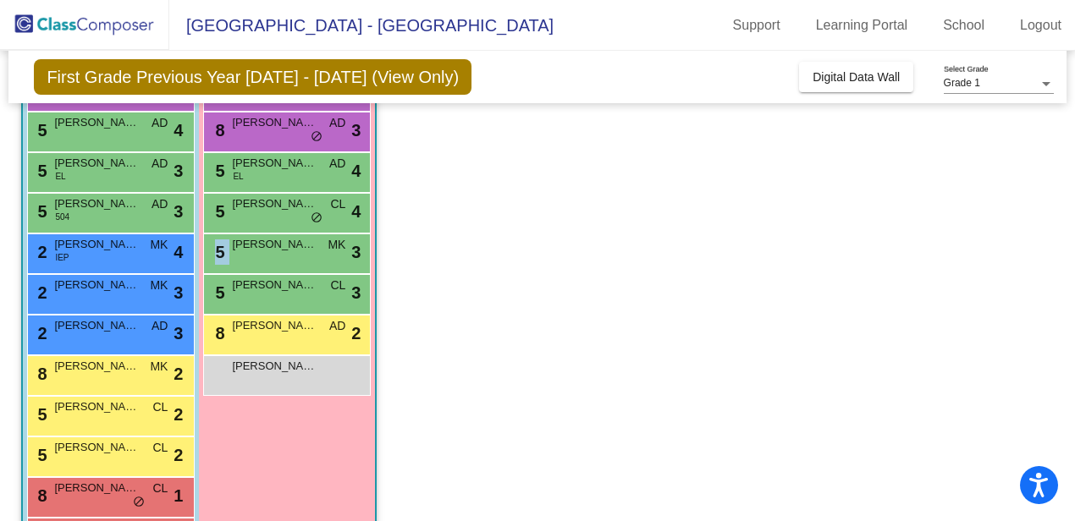
click at [300, 329] on span "[PERSON_NAME]" at bounding box center [274, 325] width 85 height 17
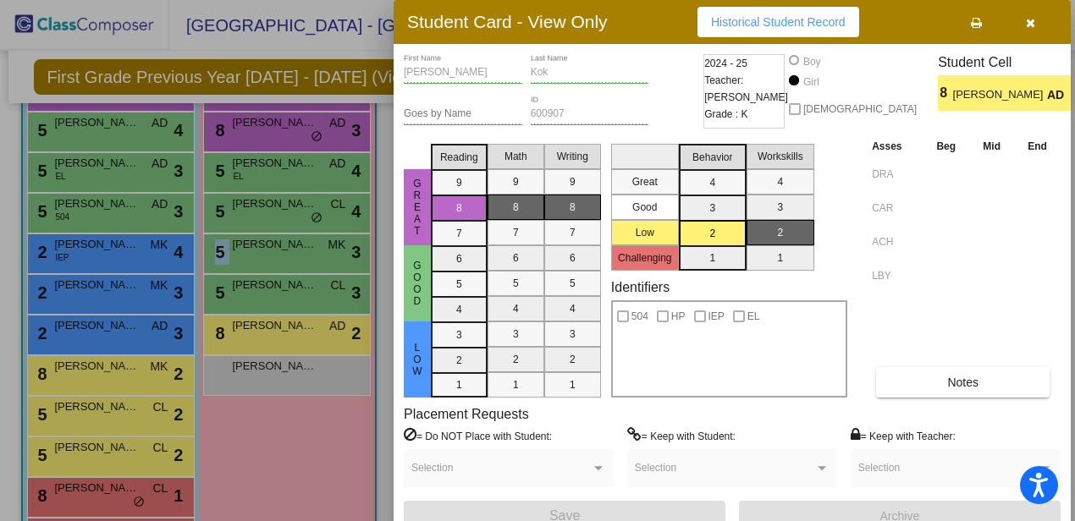
click at [304, 378] on div at bounding box center [537, 260] width 1075 height 521
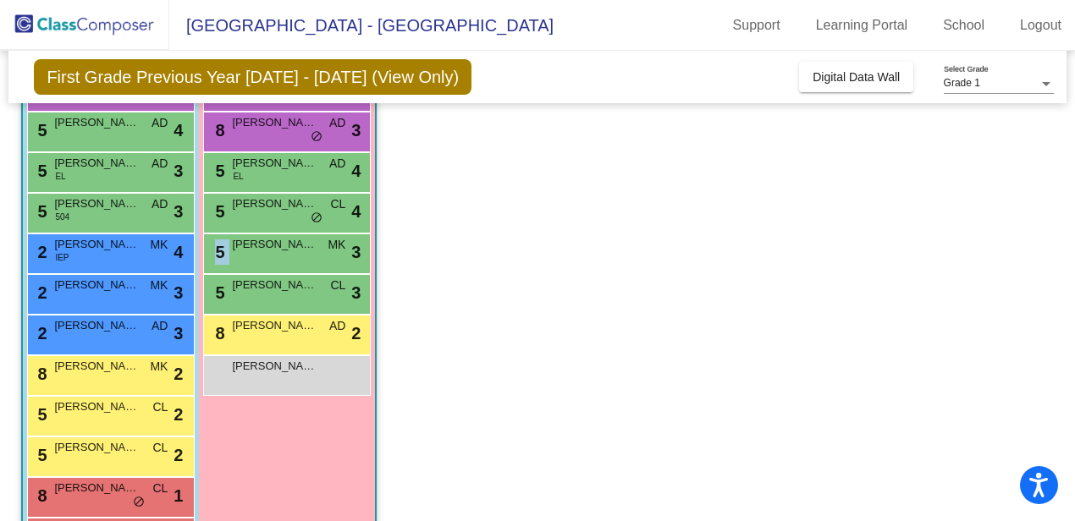
click at [304, 378] on div "[PERSON_NAME] lock do_not_disturb_alt" at bounding box center [287, 373] width 162 height 35
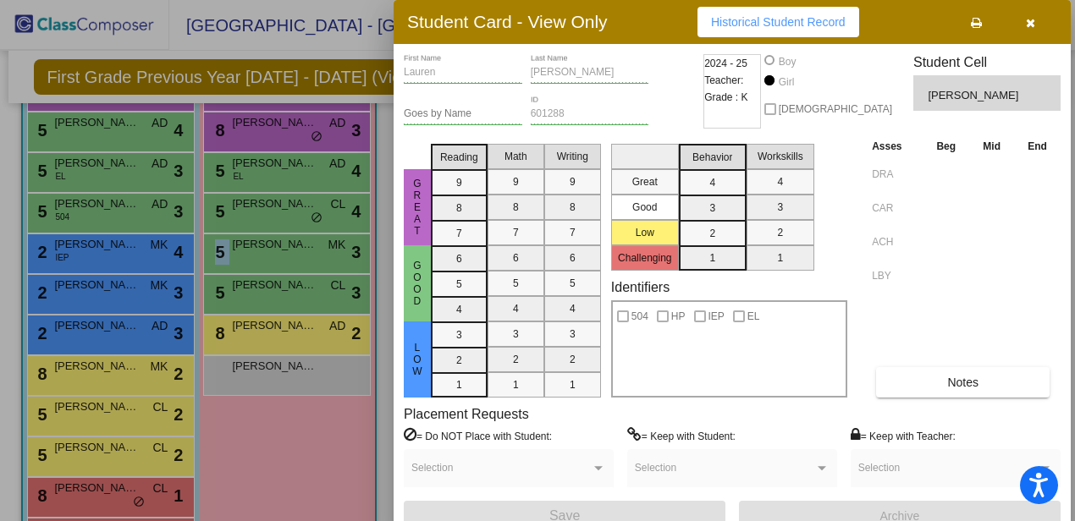
click at [1033, 24] on icon "button" at bounding box center [1030, 23] width 9 height 12
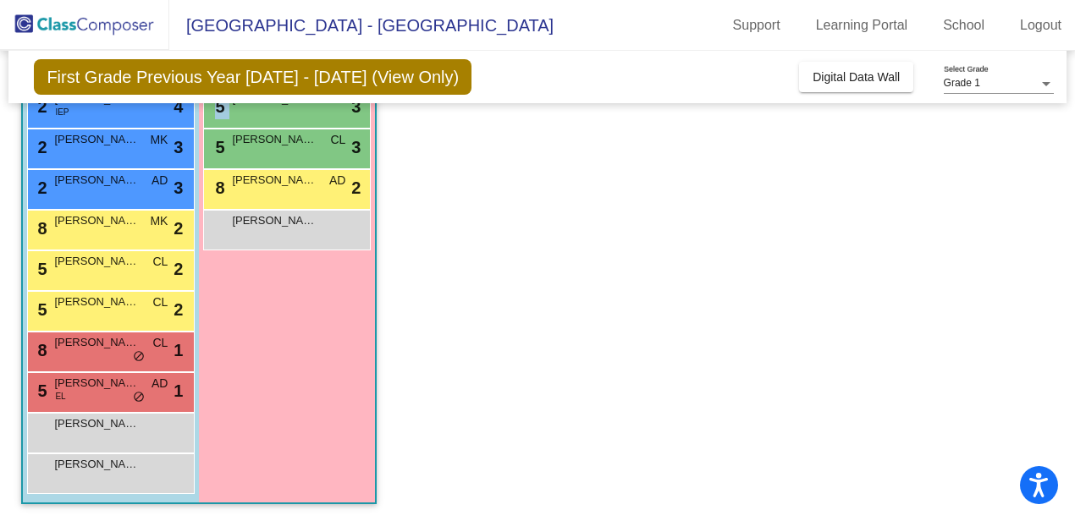
scroll to position [0, 0]
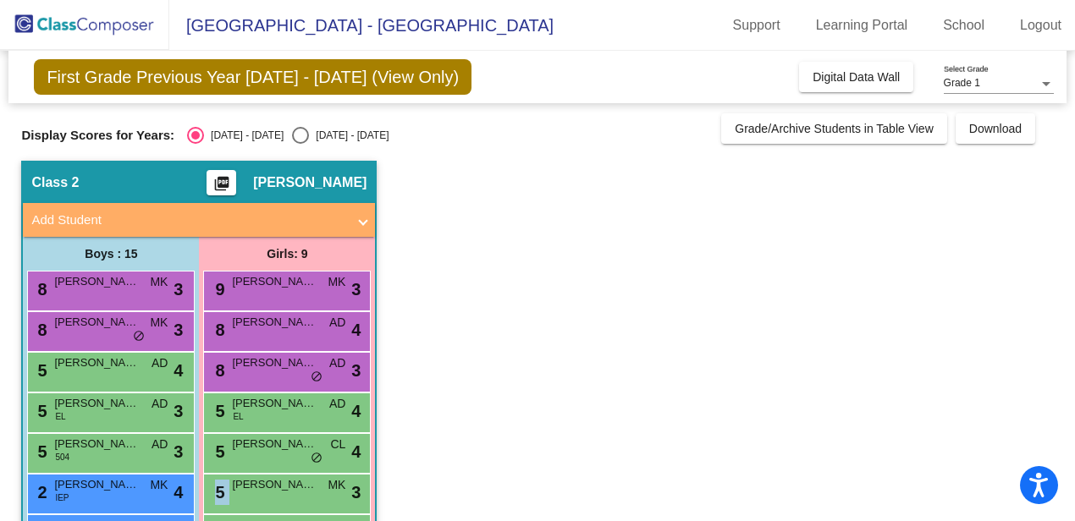
click at [292, 135] on div "Select an option" at bounding box center [300, 135] width 17 height 17
click at [300, 144] on input "[DATE] - [DATE]" at bounding box center [300, 144] width 1 height 1
radio input "true"
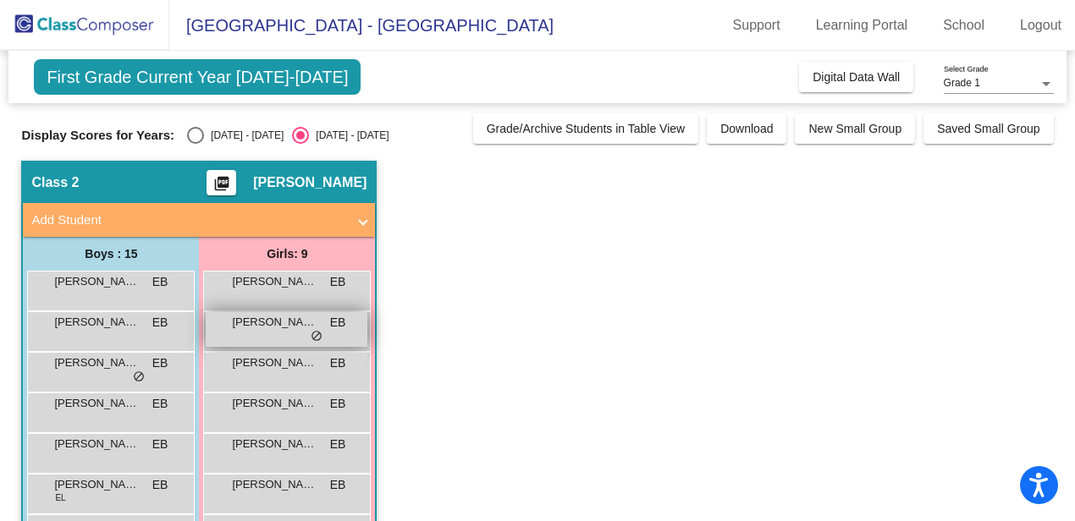
click at [328, 340] on div "[PERSON_NAME] lock do_not_disturb_alt" at bounding box center [287, 329] width 162 height 35
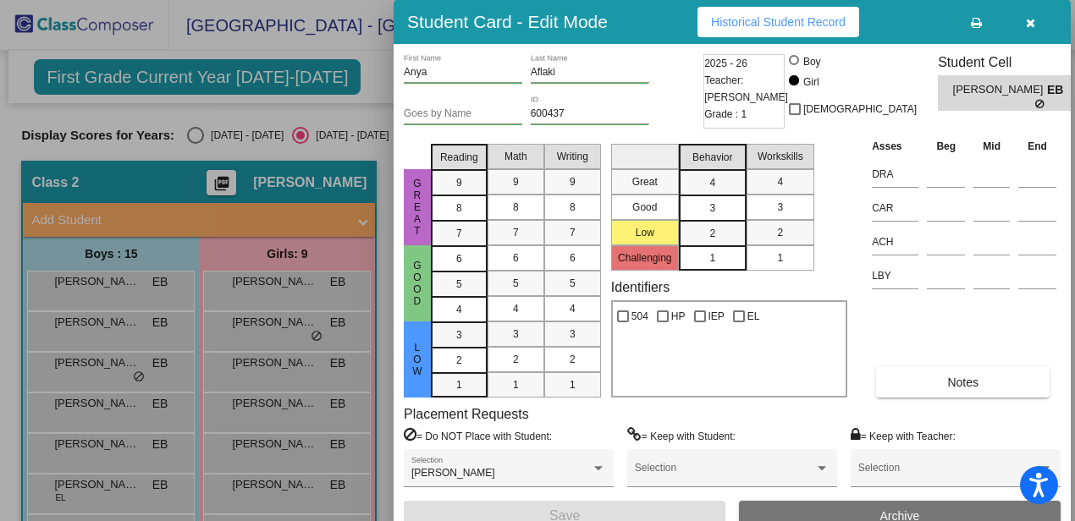
click at [157, 382] on div at bounding box center [537, 260] width 1075 height 521
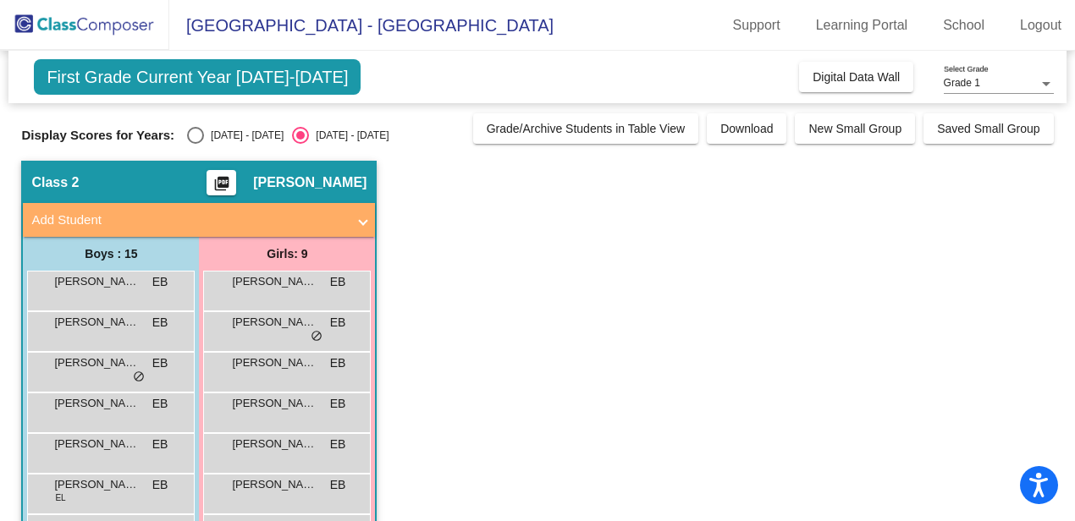
click at [157, 382] on div "[PERSON_NAME] EB lock do_not_disturb_alt" at bounding box center [109, 370] width 162 height 35
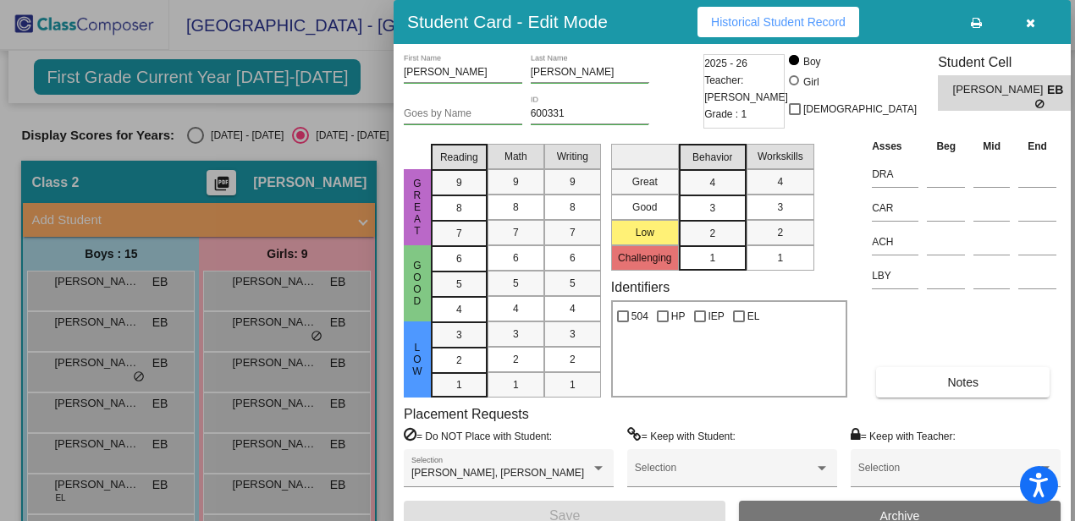
click at [1030, 21] on icon "button" at bounding box center [1030, 23] width 9 height 12
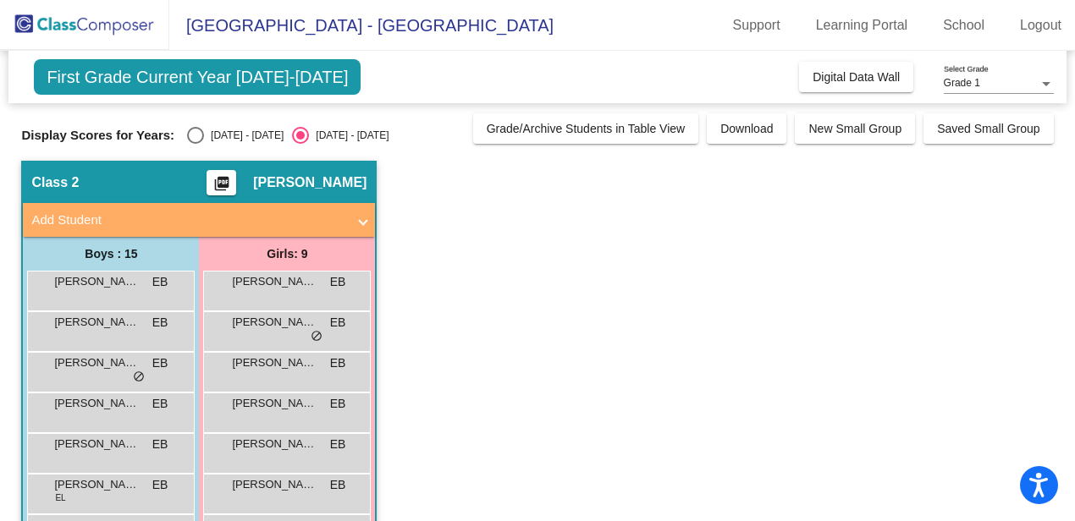
click at [228, 180] on mat-icon "picture_as_pdf" at bounding box center [222, 187] width 20 height 24
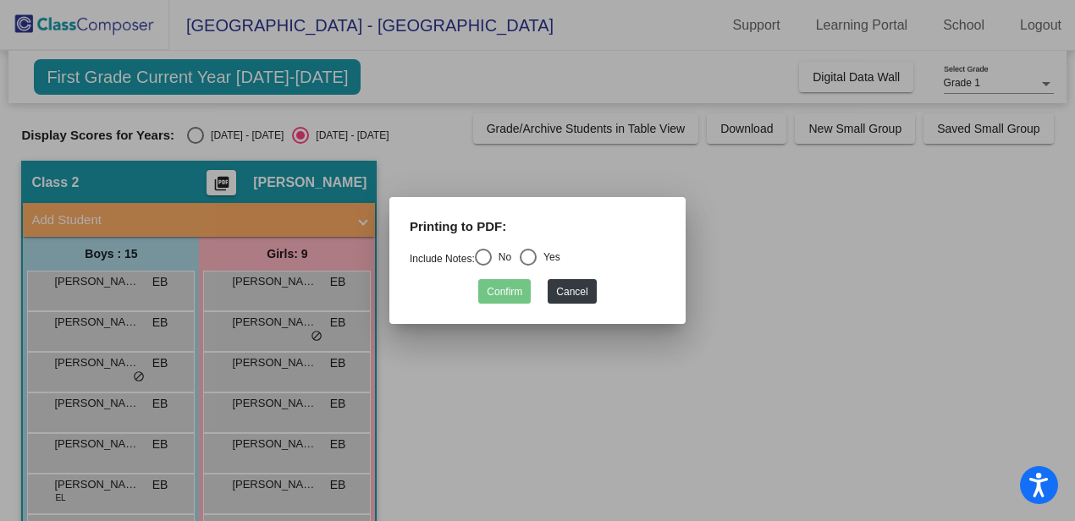
click at [488, 256] on div "Select an option" at bounding box center [483, 257] width 17 height 17
click at [483, 266] on input "No" at bounding box center [482, 266] width 1 height 1
radio input "true"
click at [508, 289] on button "Confirm" at bounding box center [504, 291] width 52 height 25
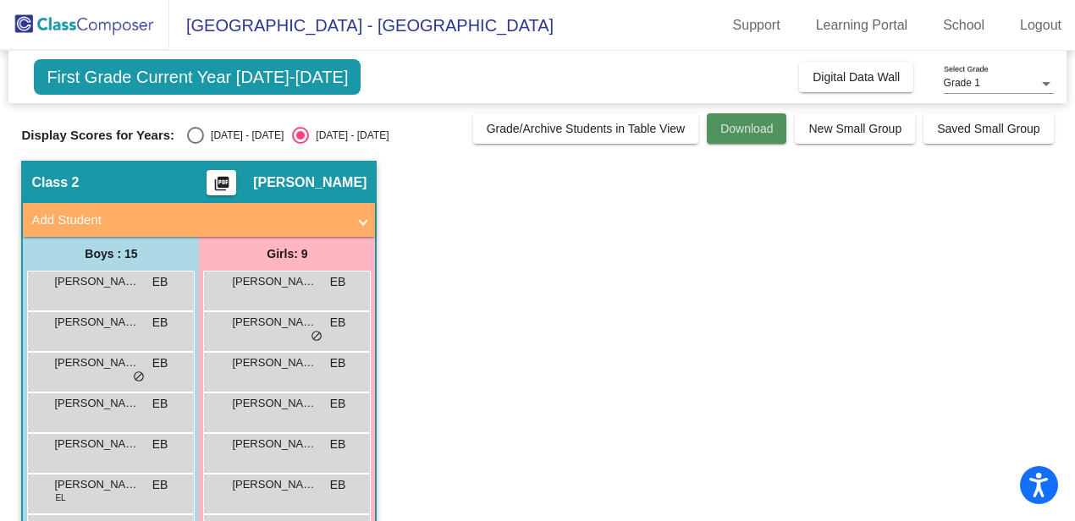
click at [729, 127] on span "Download" at bounding box center [746, 129] width 52 height 14
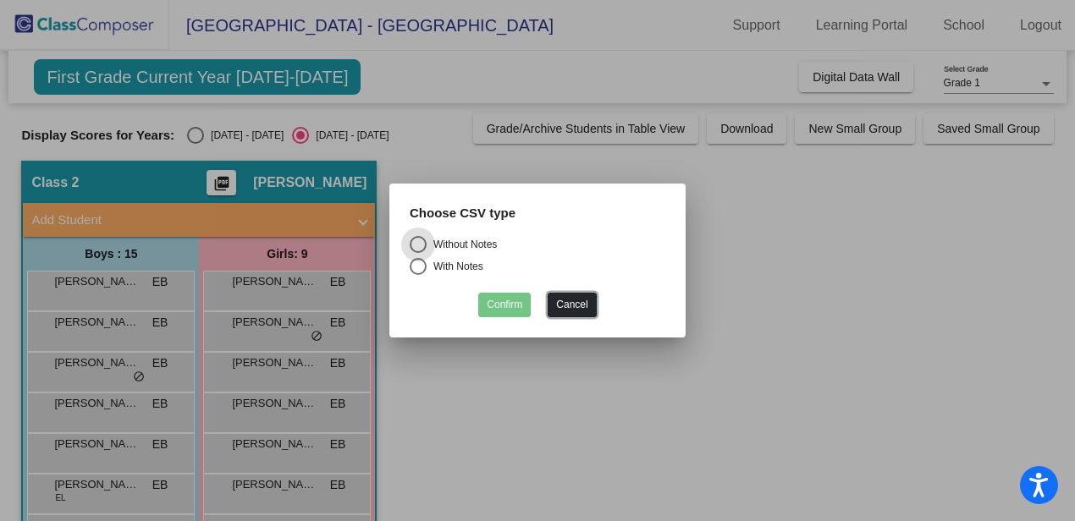
click at [579, 299] on button "Cancel" at bounding box center [572, 305] width 48 height 25
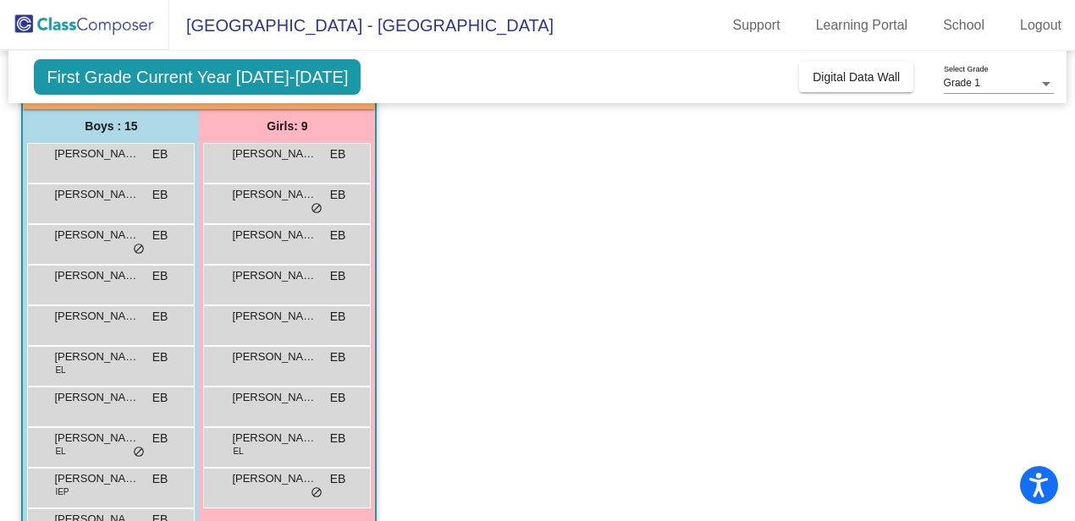
scroll to position [126, 0]
